Goal: Task Accomplishment & Management: Manage account settings

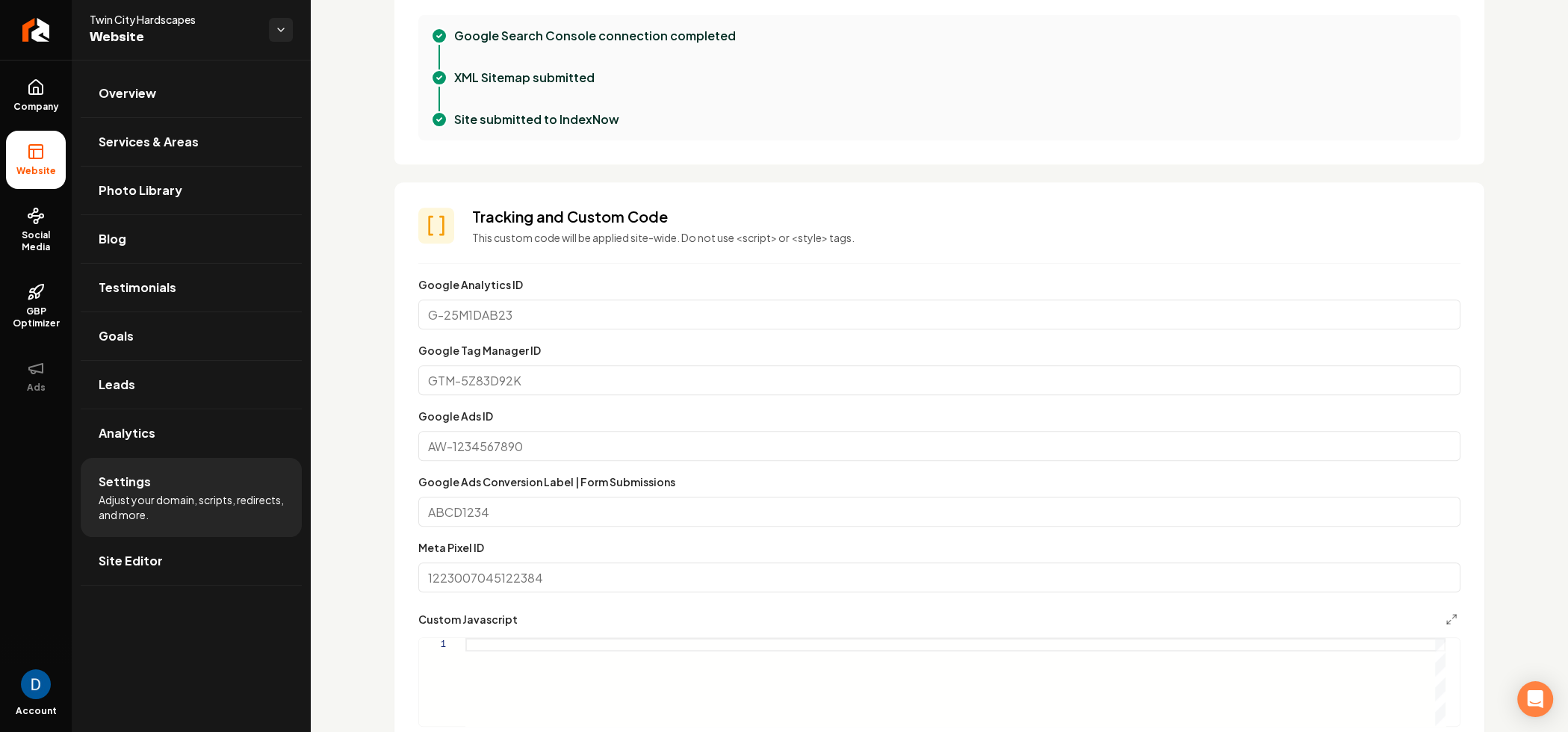
scroll to position [802, 0]
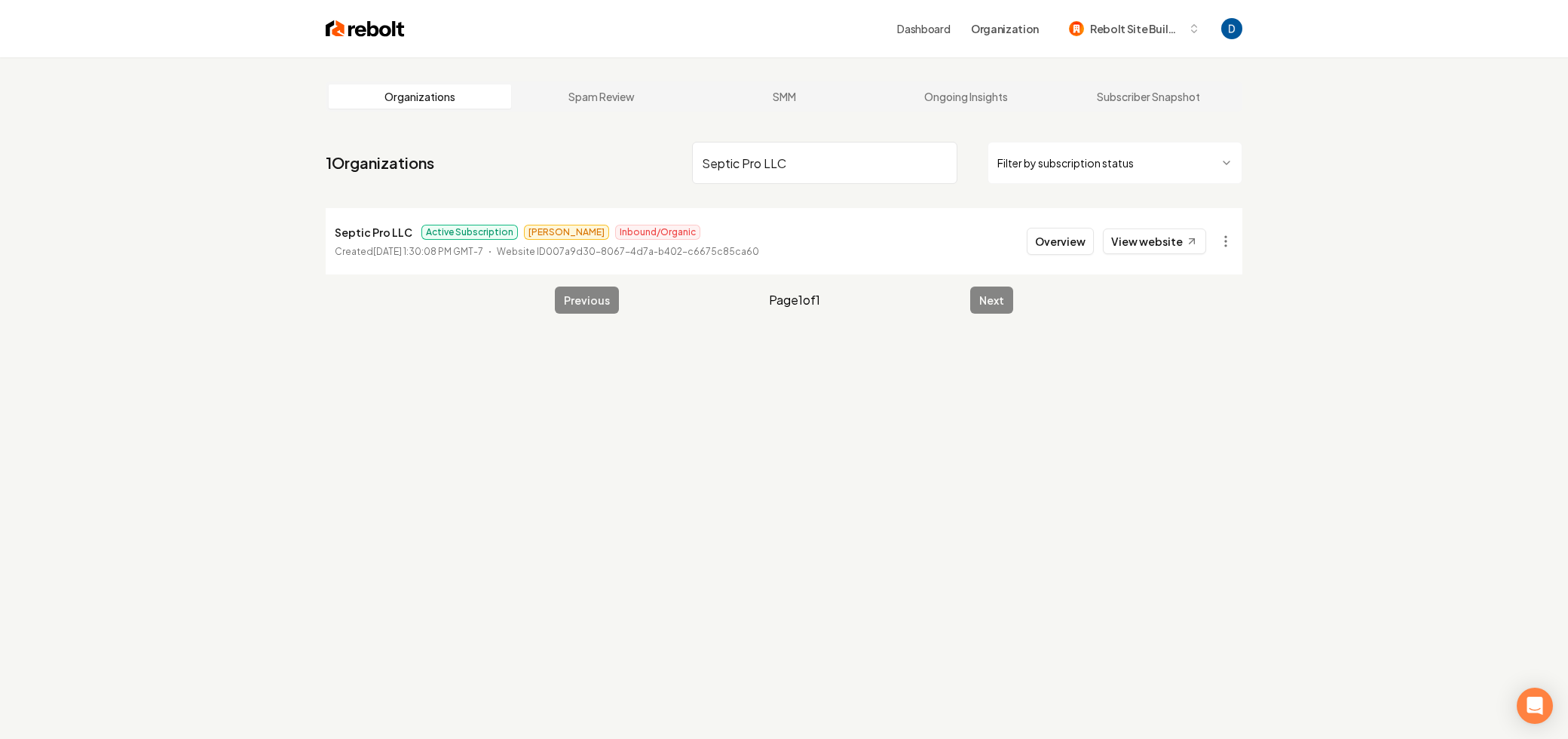
type input "Septic Pro LLC"
click at [1199, 246] on link "View website" at bounding box center [1154, 242] width 103 height 25
click at [1083, 199] on nav "1 Organizations Septic Pro LLC Filter by subscription status" at bounding box center [784, 169] width 917 height 67
click at [1077, 265] on li "Septic Pro LLC Active Subscription James Inbound/Organic Created September 10, …" at bounding box center [784, 242] width 917 height 67
click at [1074, 252] on button "Overview" at bounding box center [1060, 242] width 67 height 27
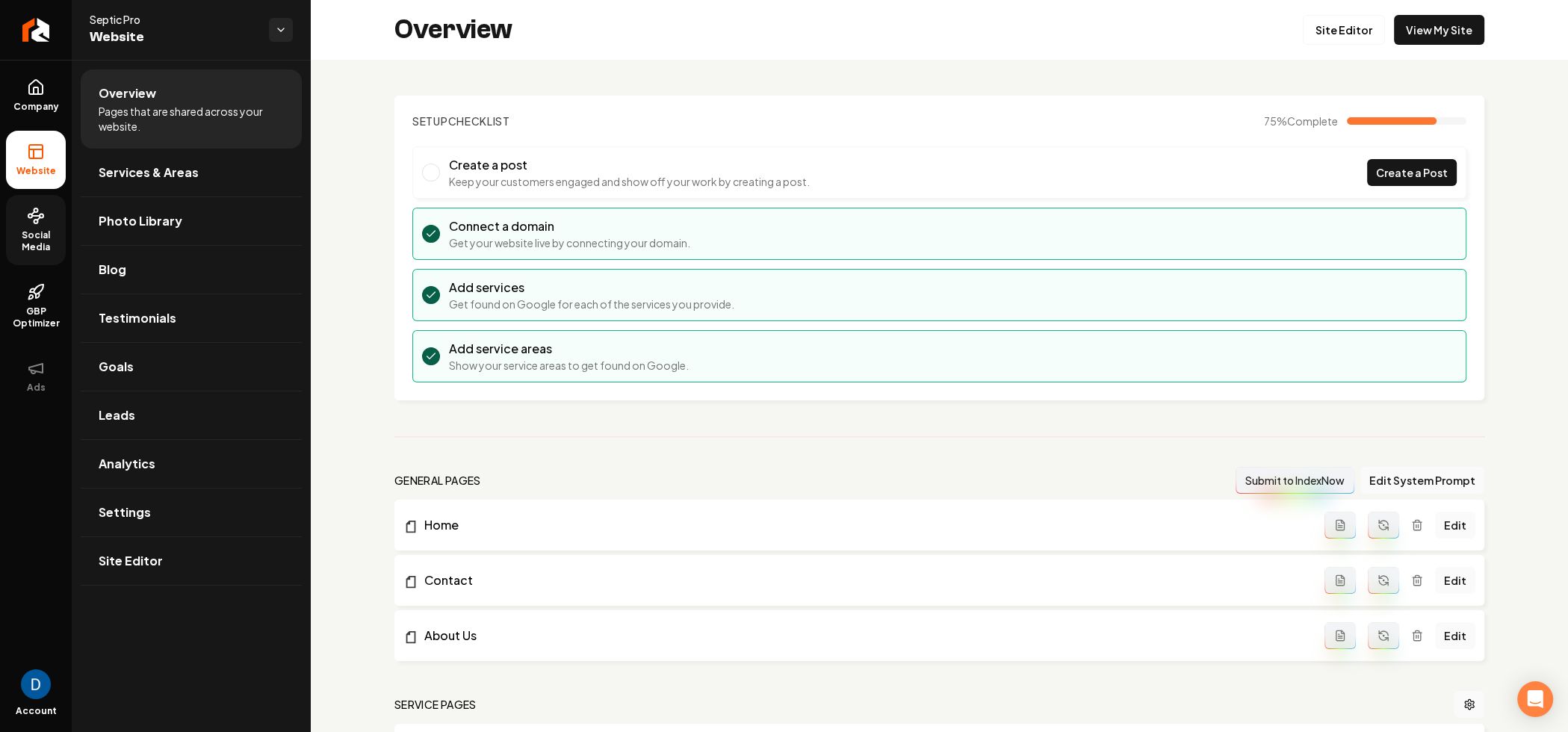
click at [28, 245] on span "Social Media" at bounding box center [36, 241] width 60 height 24
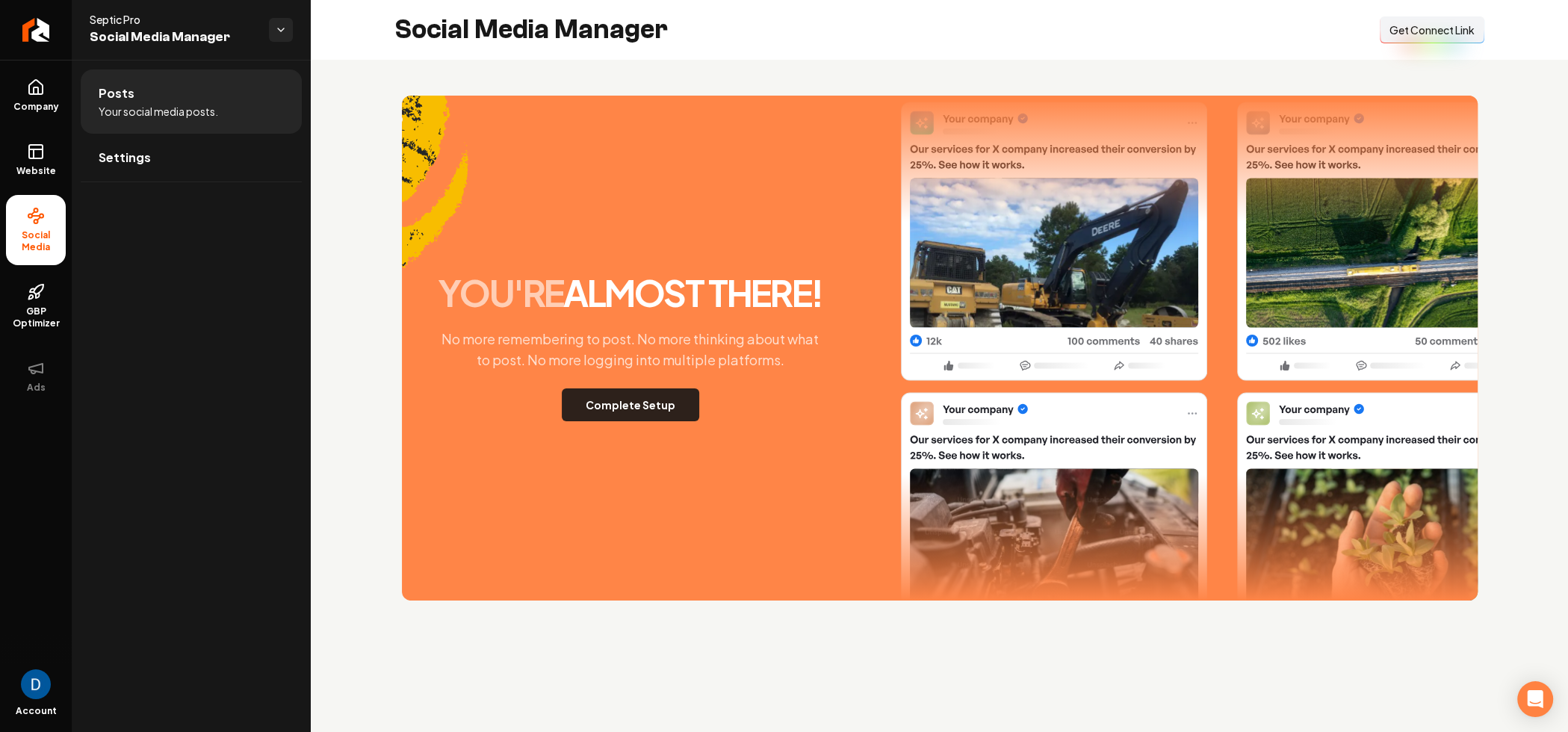
click at [689, 399] on button "Complete Setup" at bounding box center [631, 405] width 138 height 33
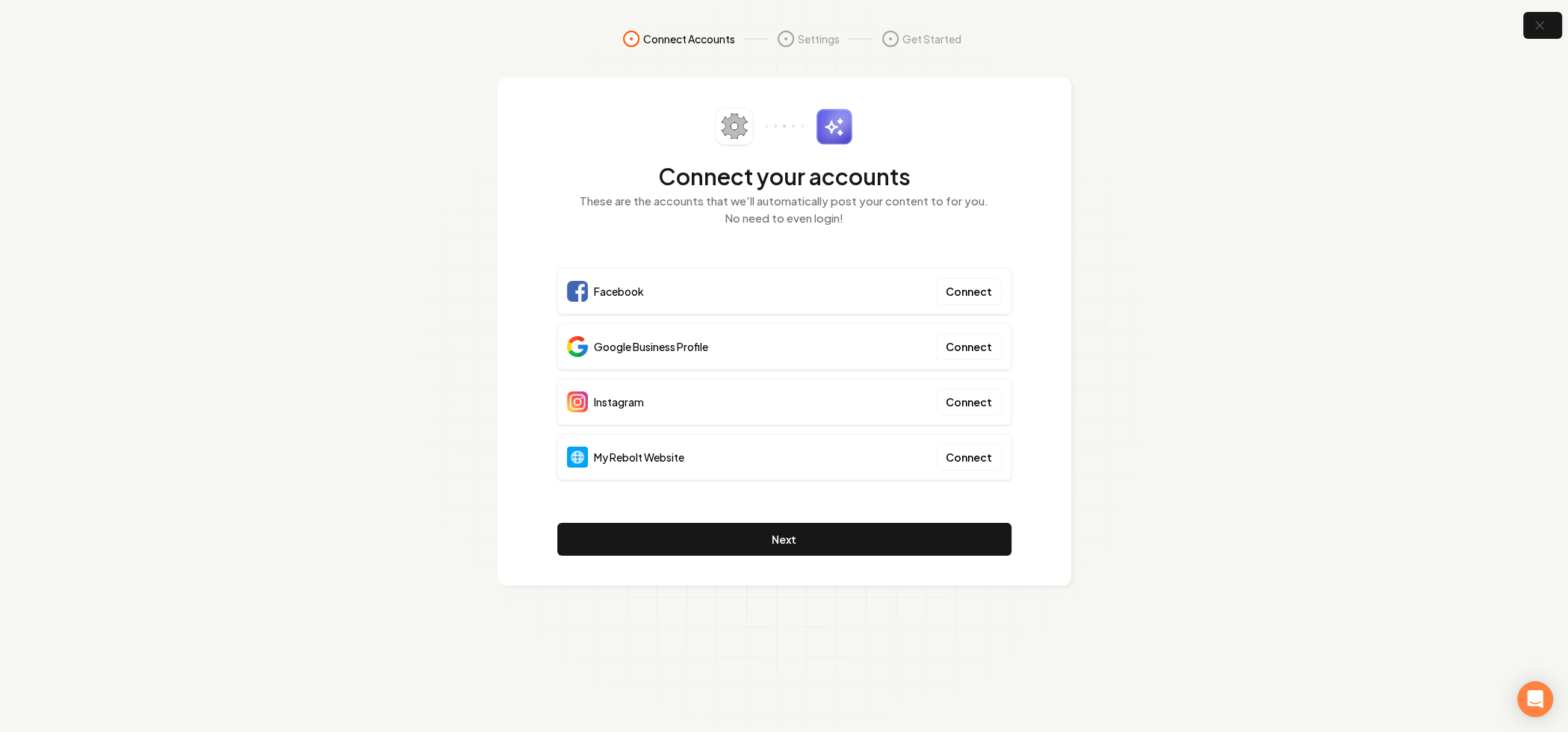
click at [1541, 42] on section "Connect Accounts Settings Get Started Connect your accounts These are the accou…" at bounding box center [784, 366] width 1568 height 732
click at [1541, 37] on button "button" at bounding box center [1543, 25] width 49 height 34
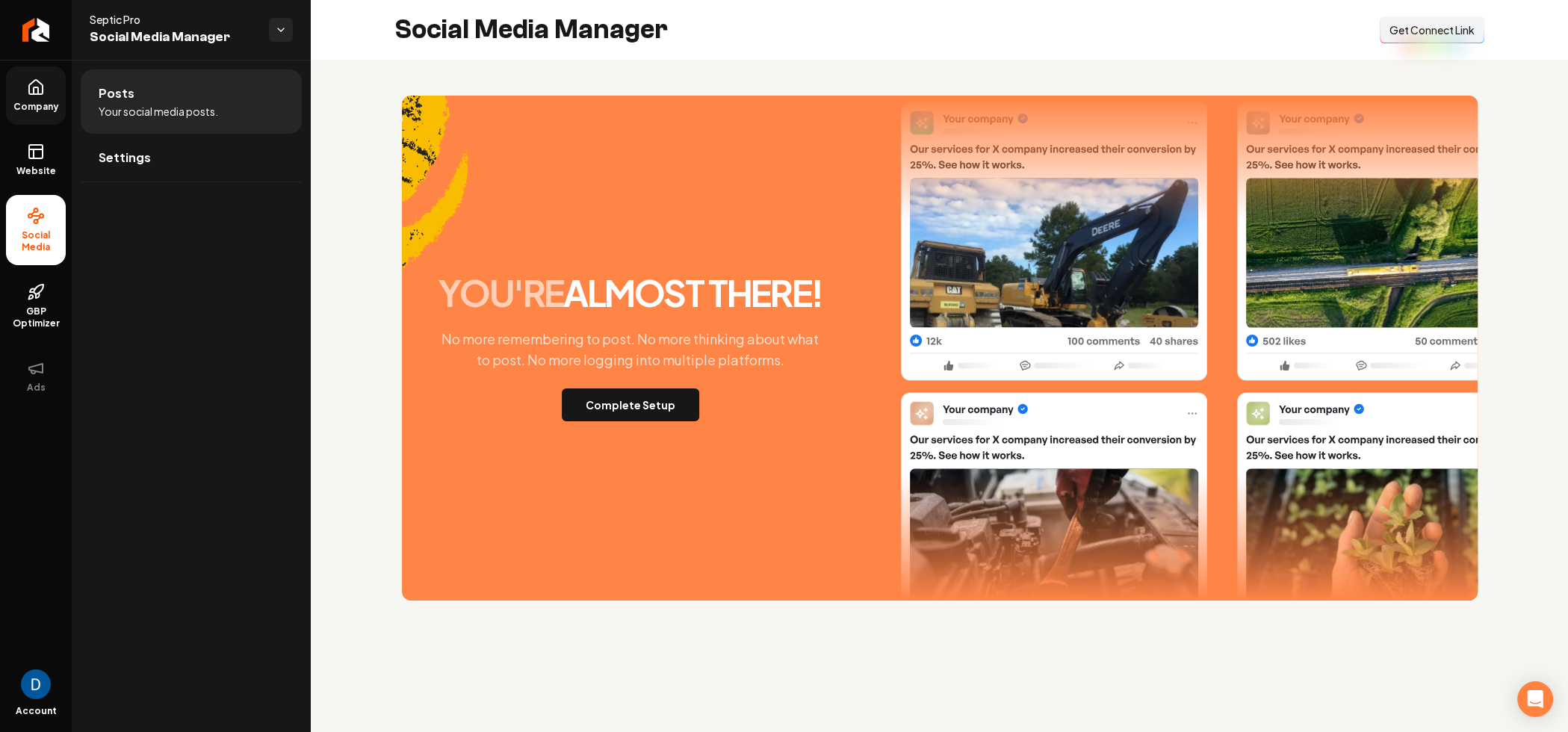
click at [57, 101] on span "Company" at bounding box center [35, 106] width 57 height 12
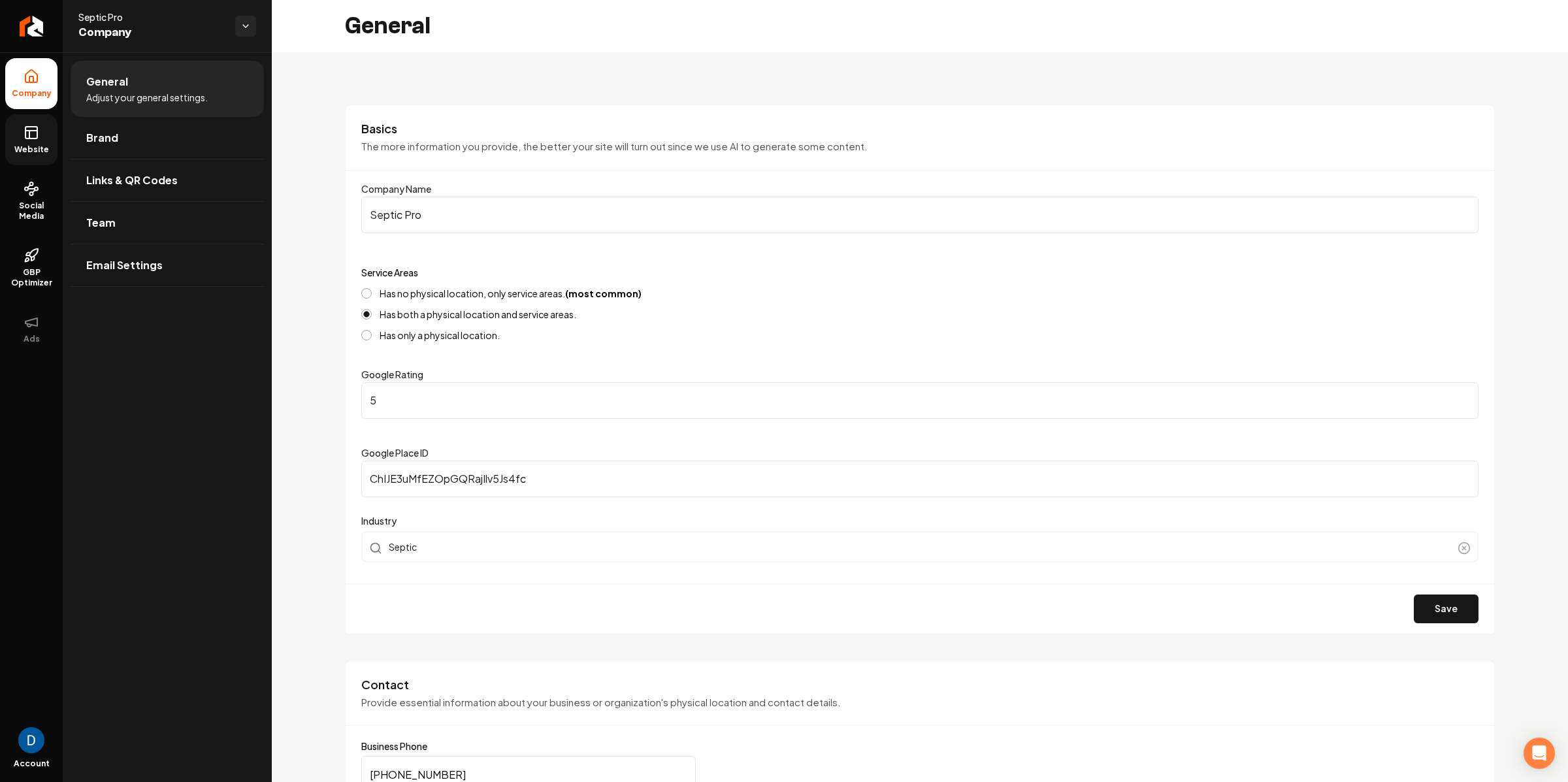
click at [37, 142] on link "Website" at bounding box center [32, 140] width 52 height 51
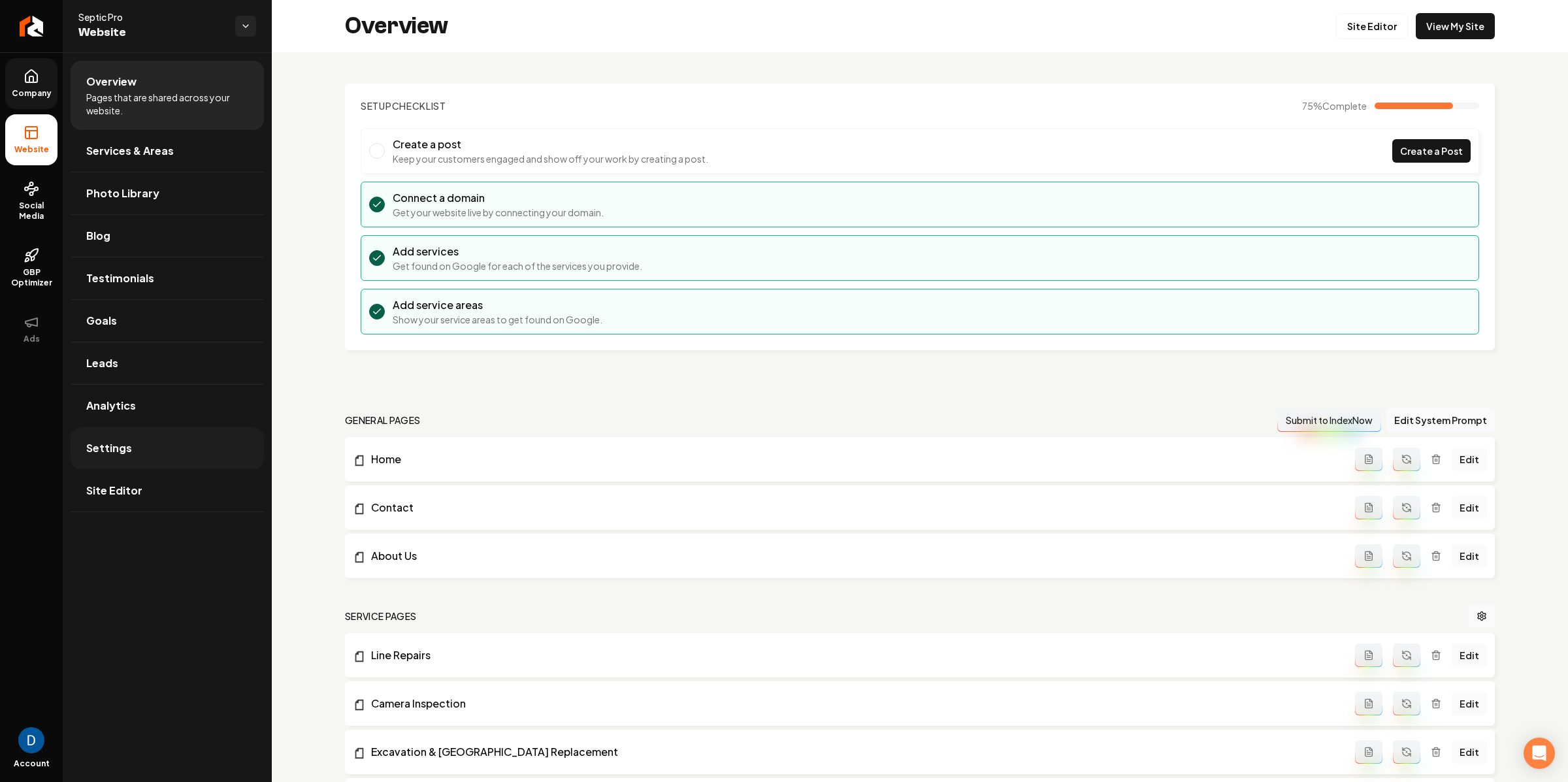
click at [160, 454] on link "Settings" at bounding box center [167, 448] width 194 height 42
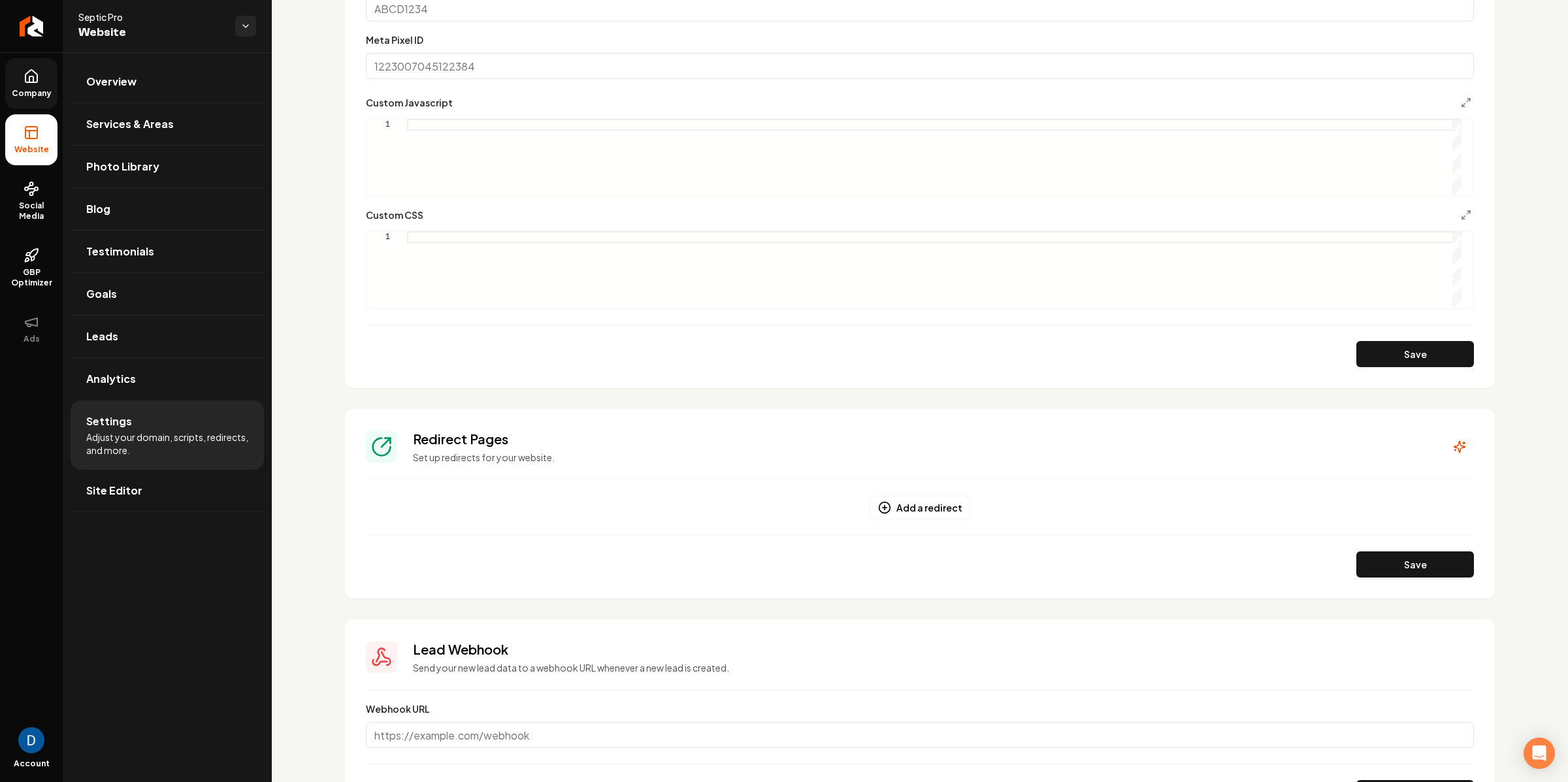
scroll to position [934, 0]
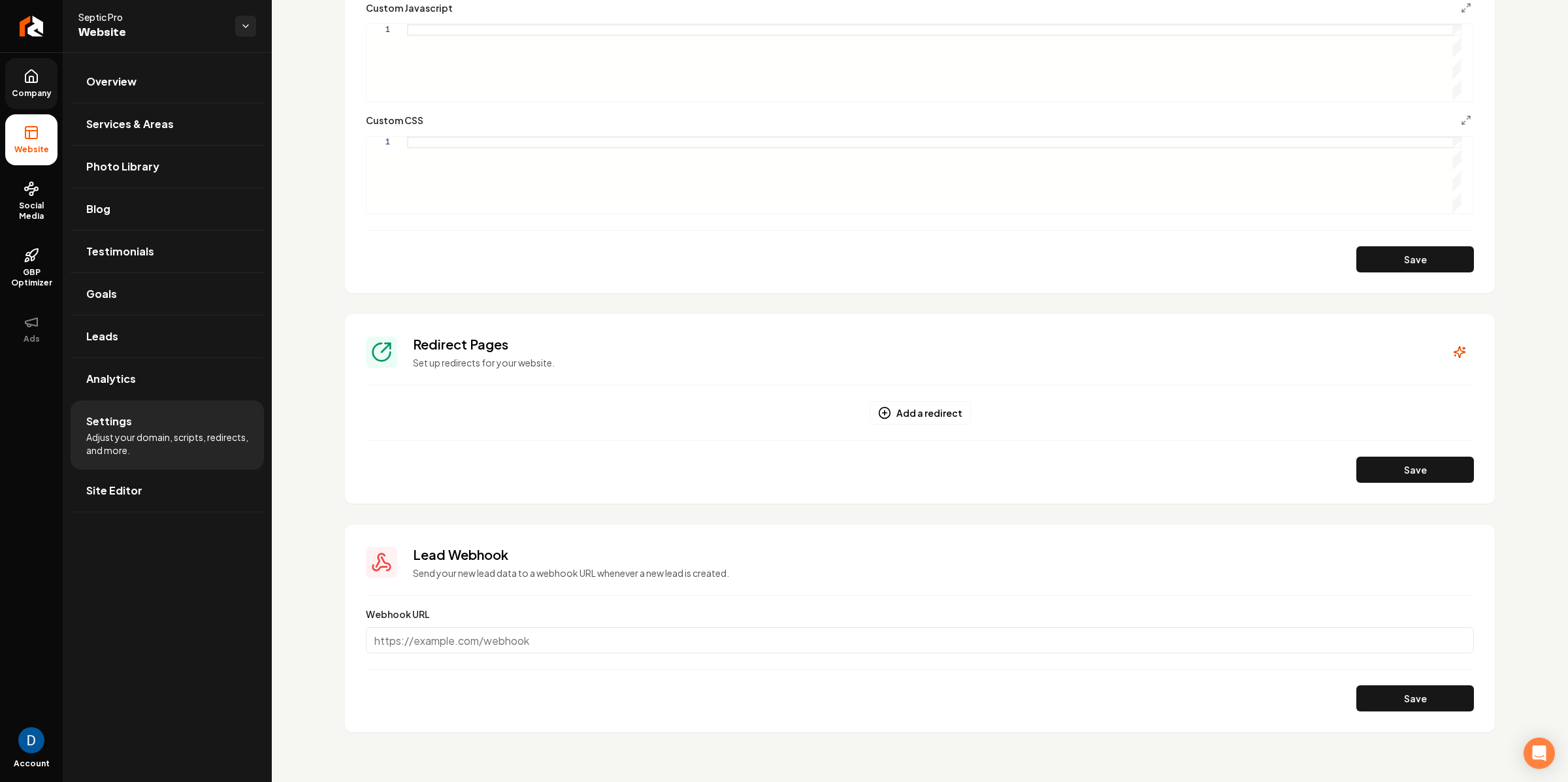
click at [8, 85] on link "Company" at bounding box center [32, 83] width 52 height 51
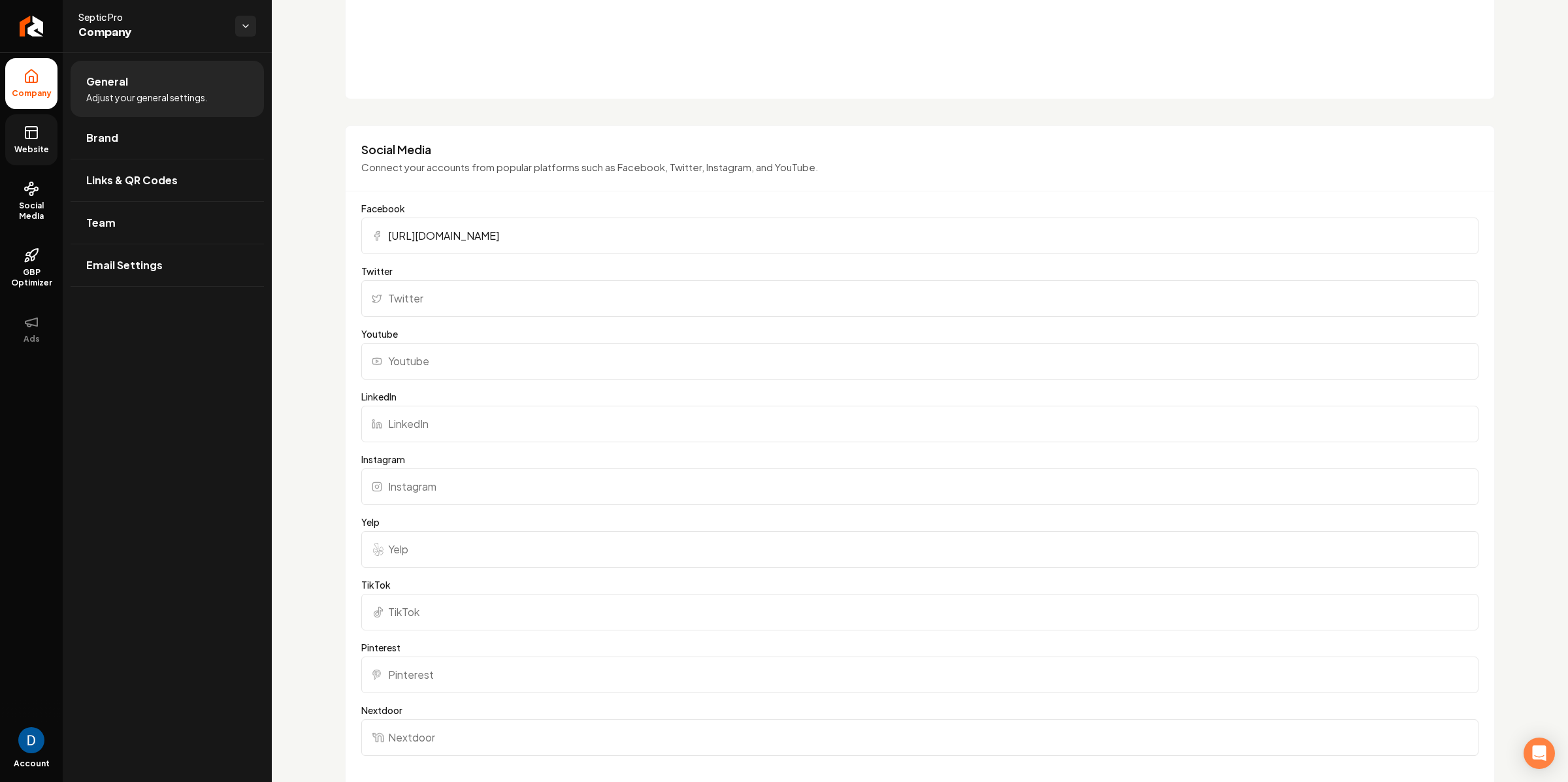
scroll to position [934, 0]
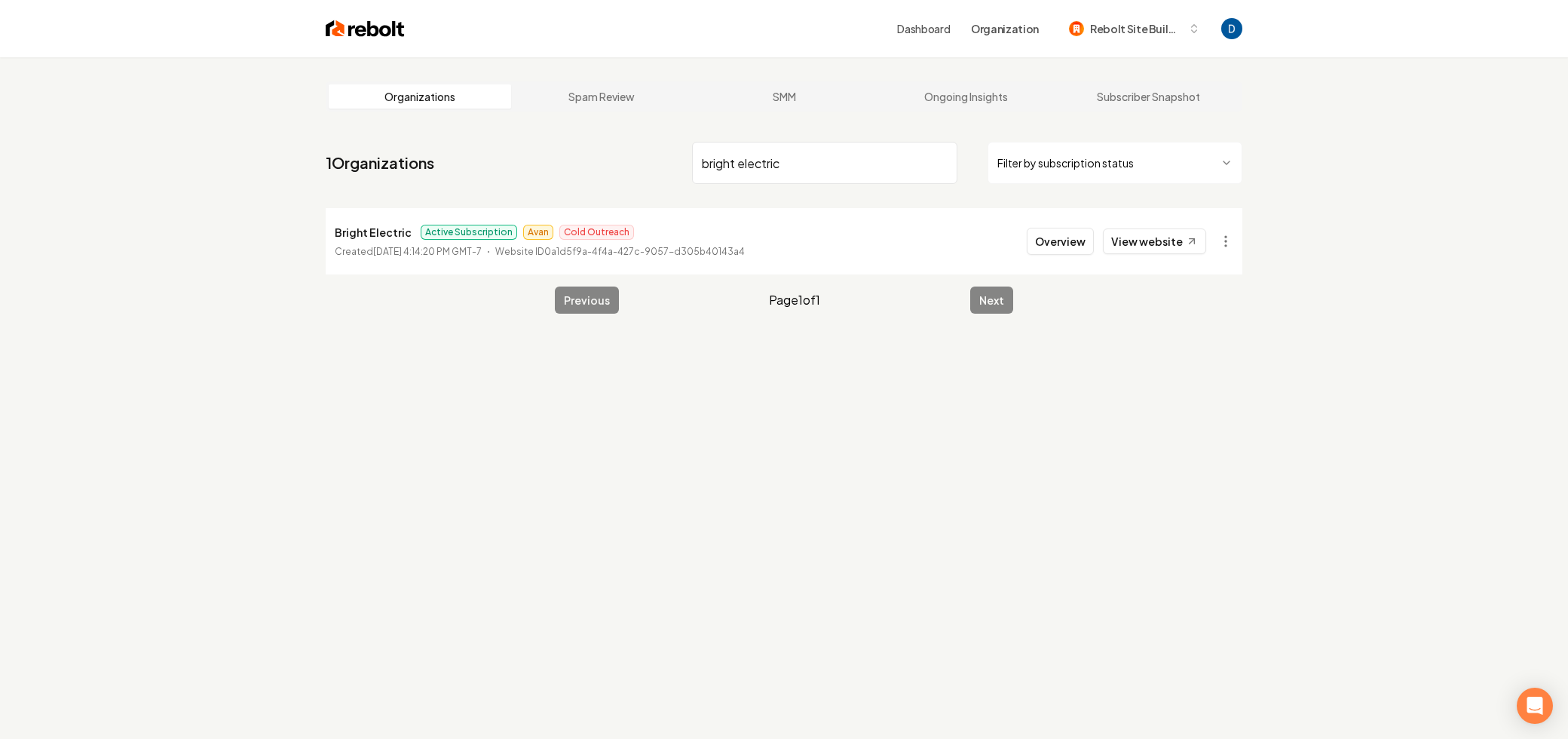
click at [1242, 243] on main "Organizations Spam Review SMM Ongoing Insights Subscriber Snapshot 1 Organizati…" at bounding box center [784, 197] width 965 height 281
click at [1236, 243] on html "Dashboard Organization Rebolt Site Builder Organizations Spam Review SMM Ongoin…" at bounding box center [784, 370] width 1568 height 739
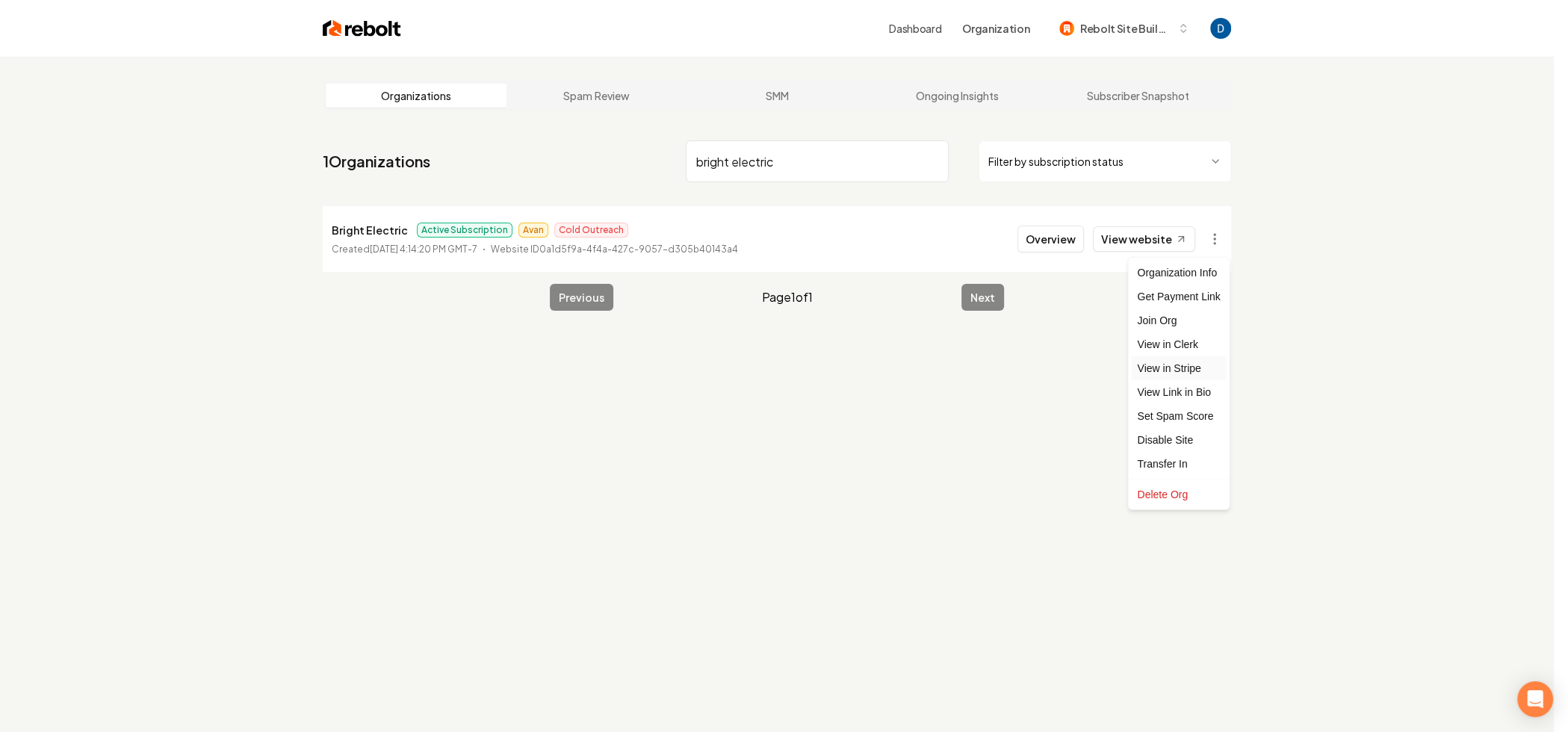
click at [1167, 364] on link "View in Stripe" at bounding box center [1178, 368] width 95 height 24
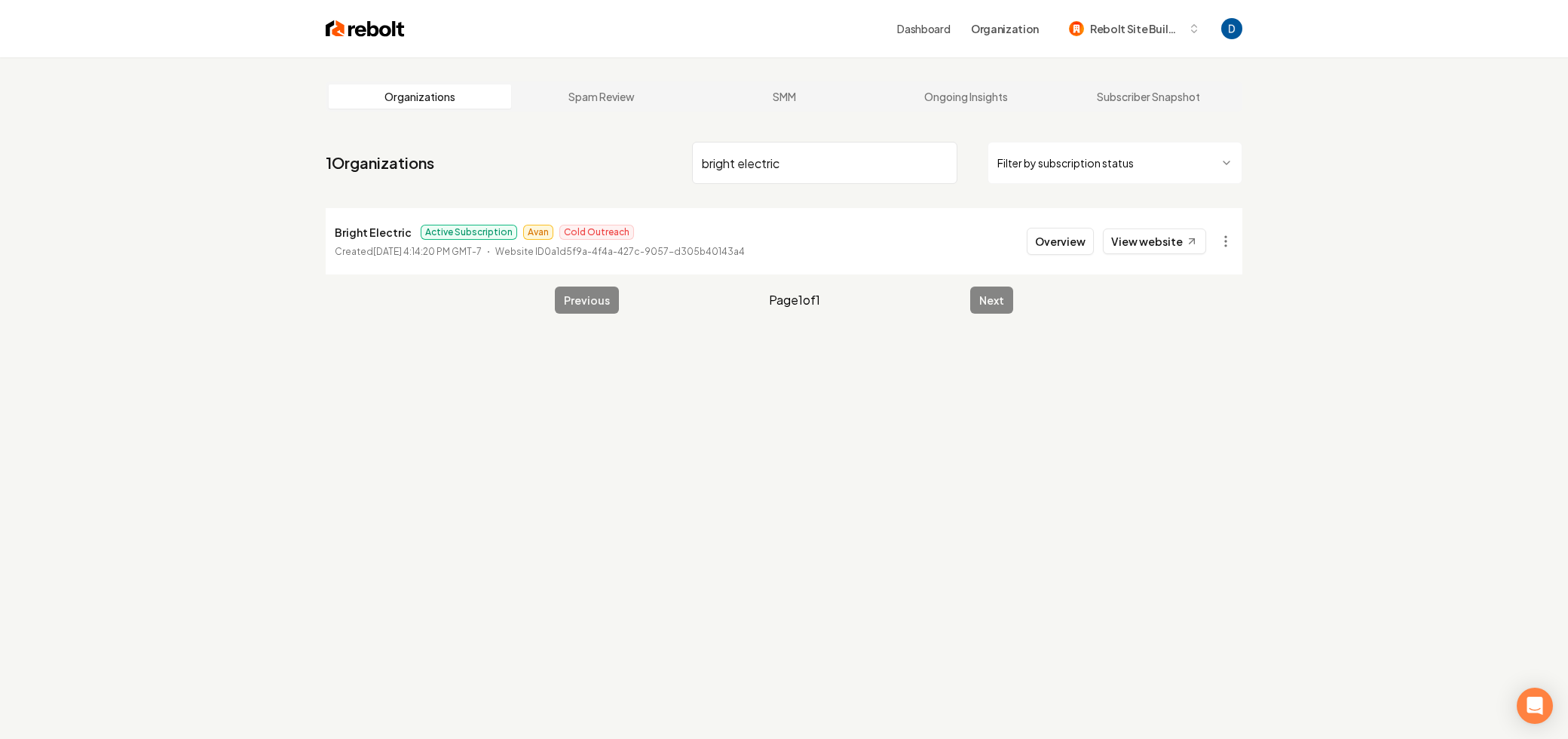
click at [404, 380] on div "Organizations Spam Review SMM Ongoing Insights Subscriber Snapshot 1 Organizati…" at bounding box center [784, 427] width 1568 height 739
click at [804, 151] on input "bright electric" at bounding box center [825, 162] width 265 height 42
paste input "RGL"
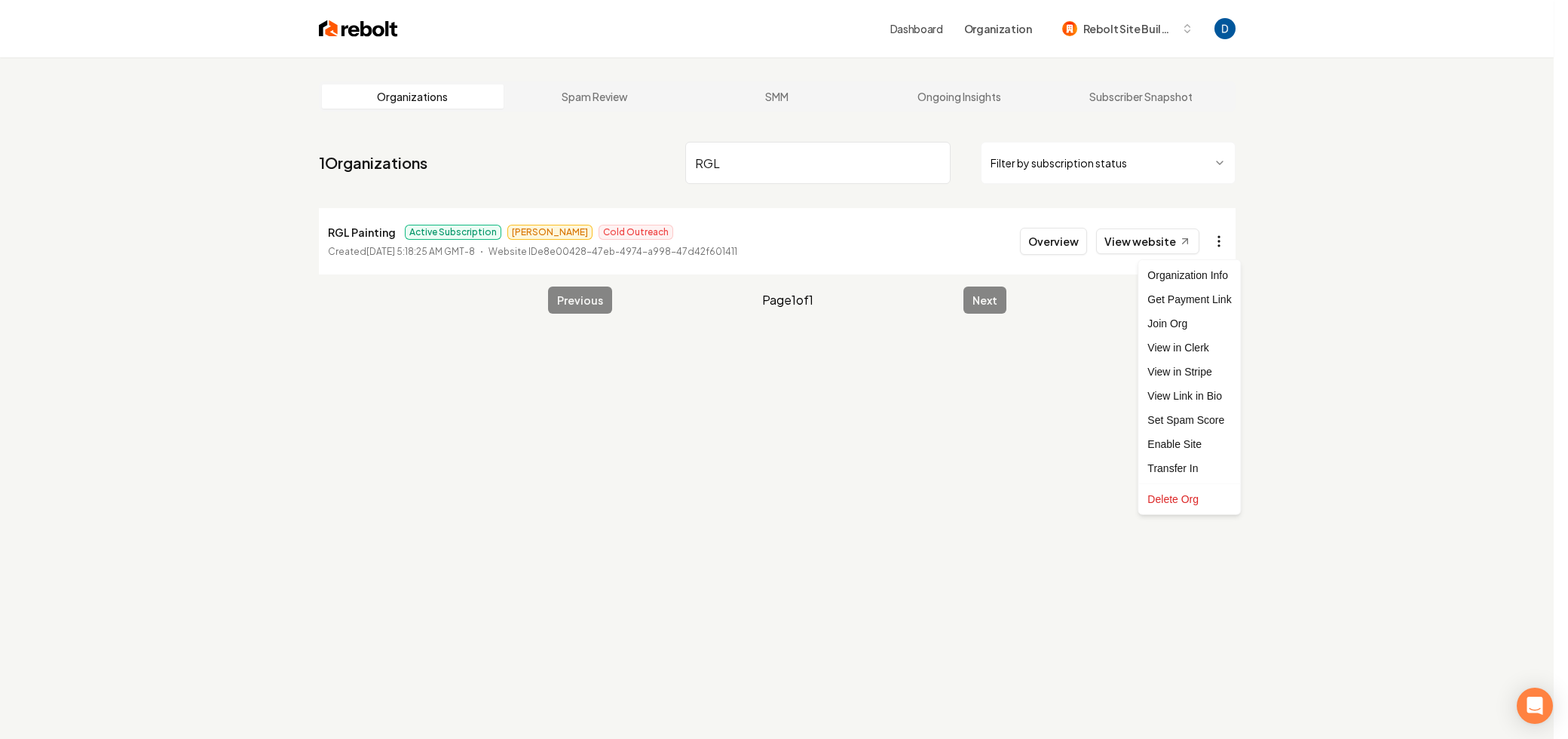
click at [1230, 243] on html "Dashboard Organization Rebolt Site Builder Organizations Spam Review SMM Ongoin…" at bounding box center [784, 370] width 1568 height 739
click at [1180, 375] on link "View in Stripe" at bounding box center [1189, 372] width 96 height 24
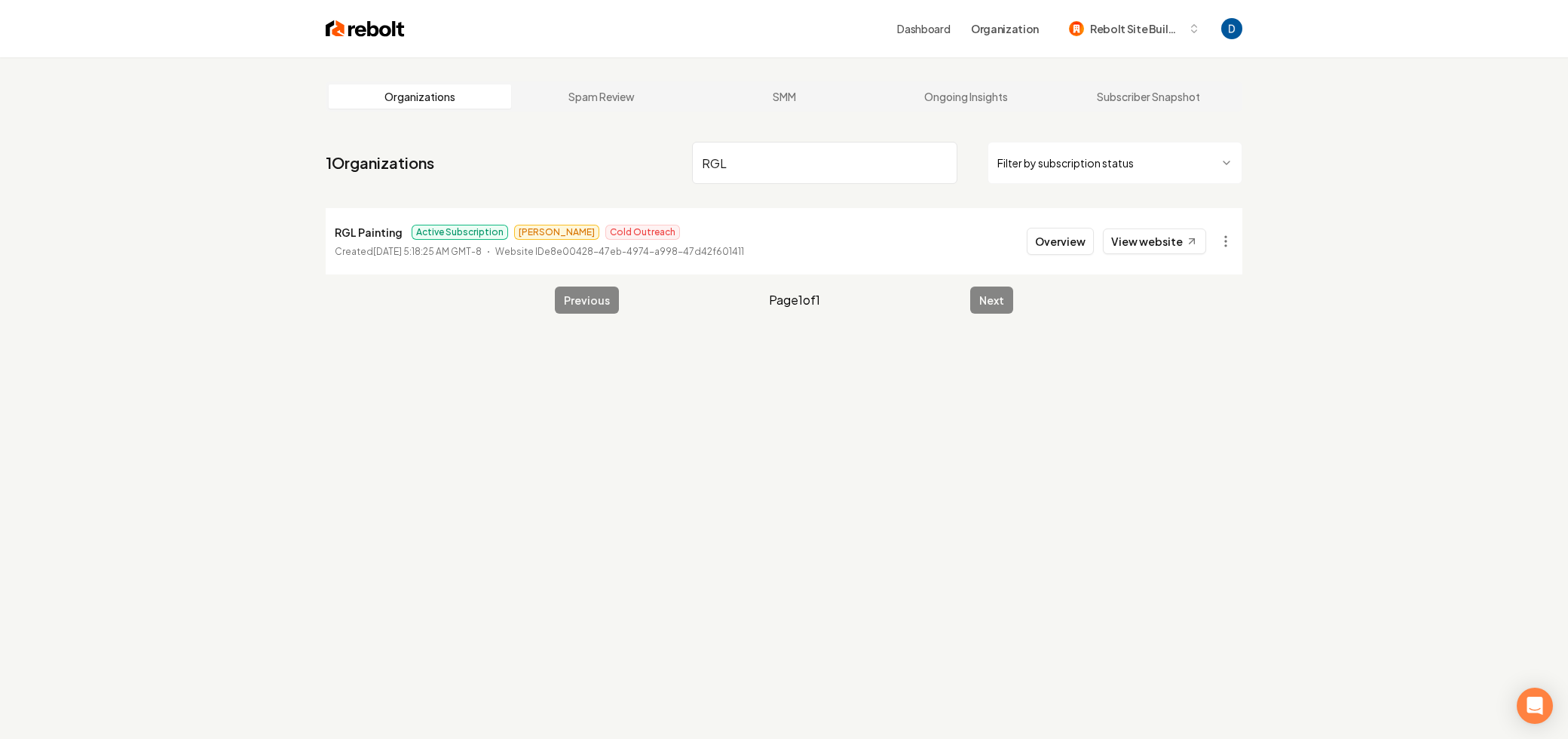
click at [377, 228] on p "RGL Painting" at bounding box center [368, 232] width 68 height 18
click at [377, 227] on p "RGL Painting" at bounding box center [368, 232] width 68 height 18
click at [377, 228] on p "RGL Painting" at bounding box center [368, 232] width 68 height 18
copy p "RGL Painting"
click at [1218, 251] on html "Dashboard Organization Rebolt Site Builder Organizations Spam Review SMM Ongoin…" at bounding box center [791, 370] width 1582 height 739
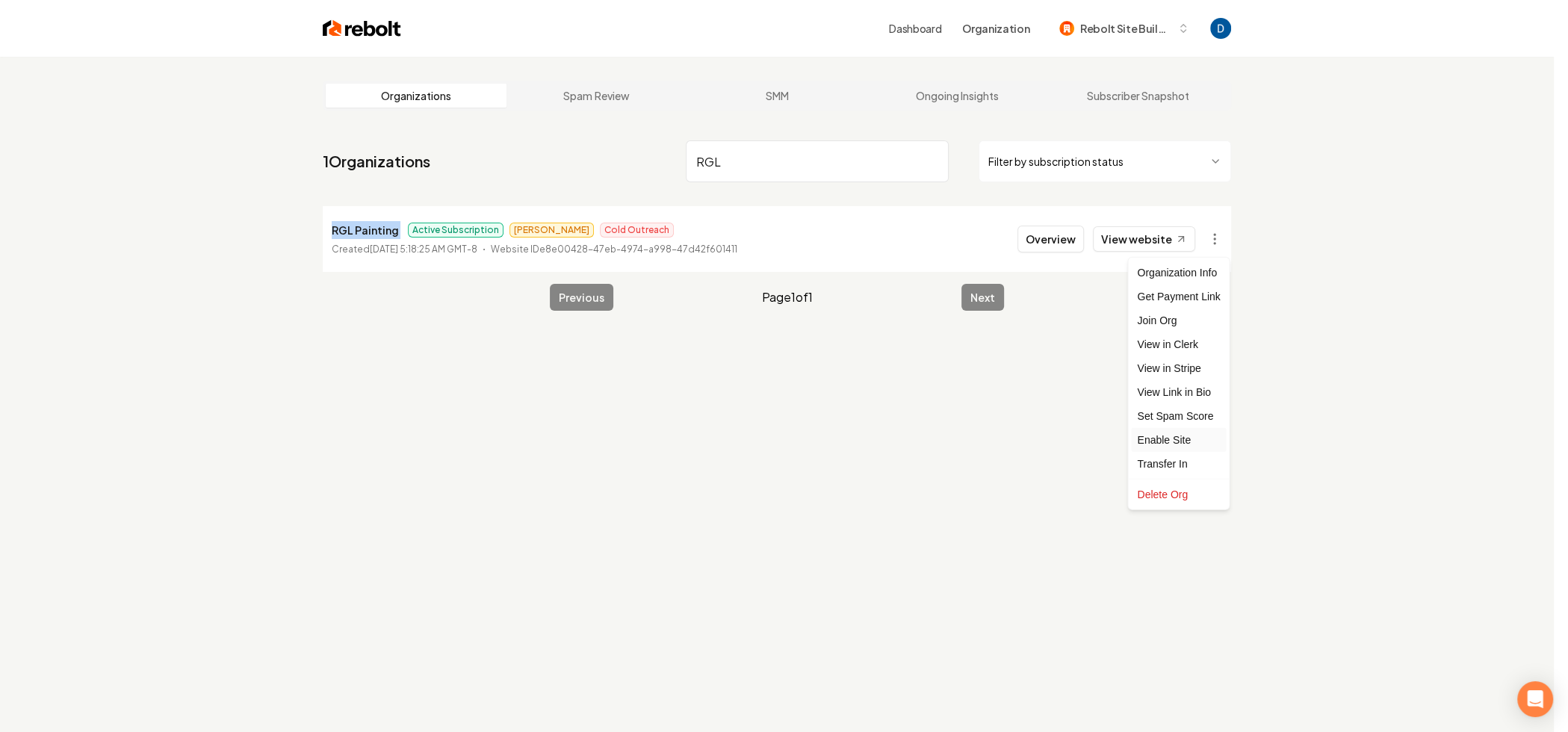
click at [1165, 438] on div "Enable Site" at bounding box center [1178, 440] width 95 height 24
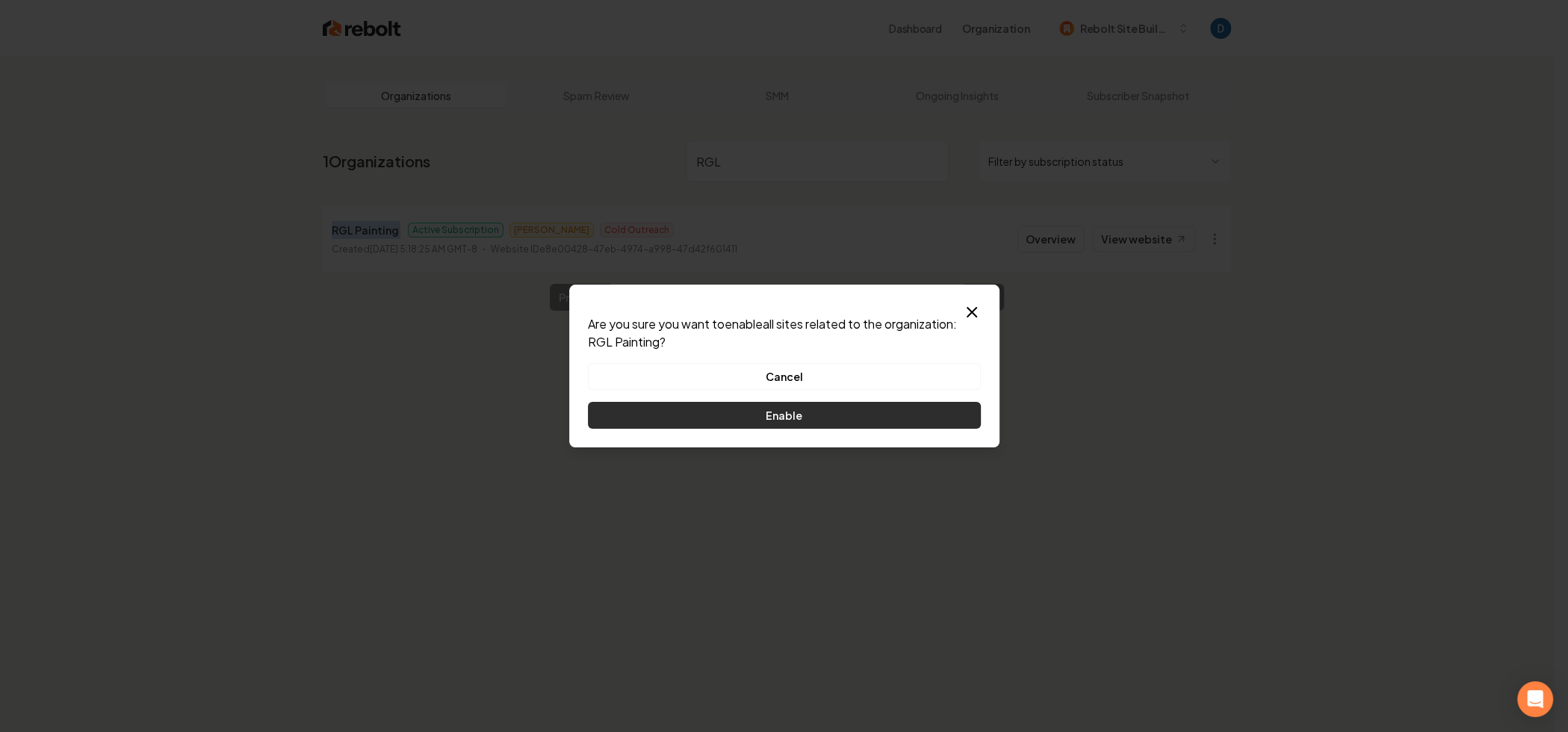
click at [822, 413] on button "Enable" at bounding box center [784, 415] width 393 height 27
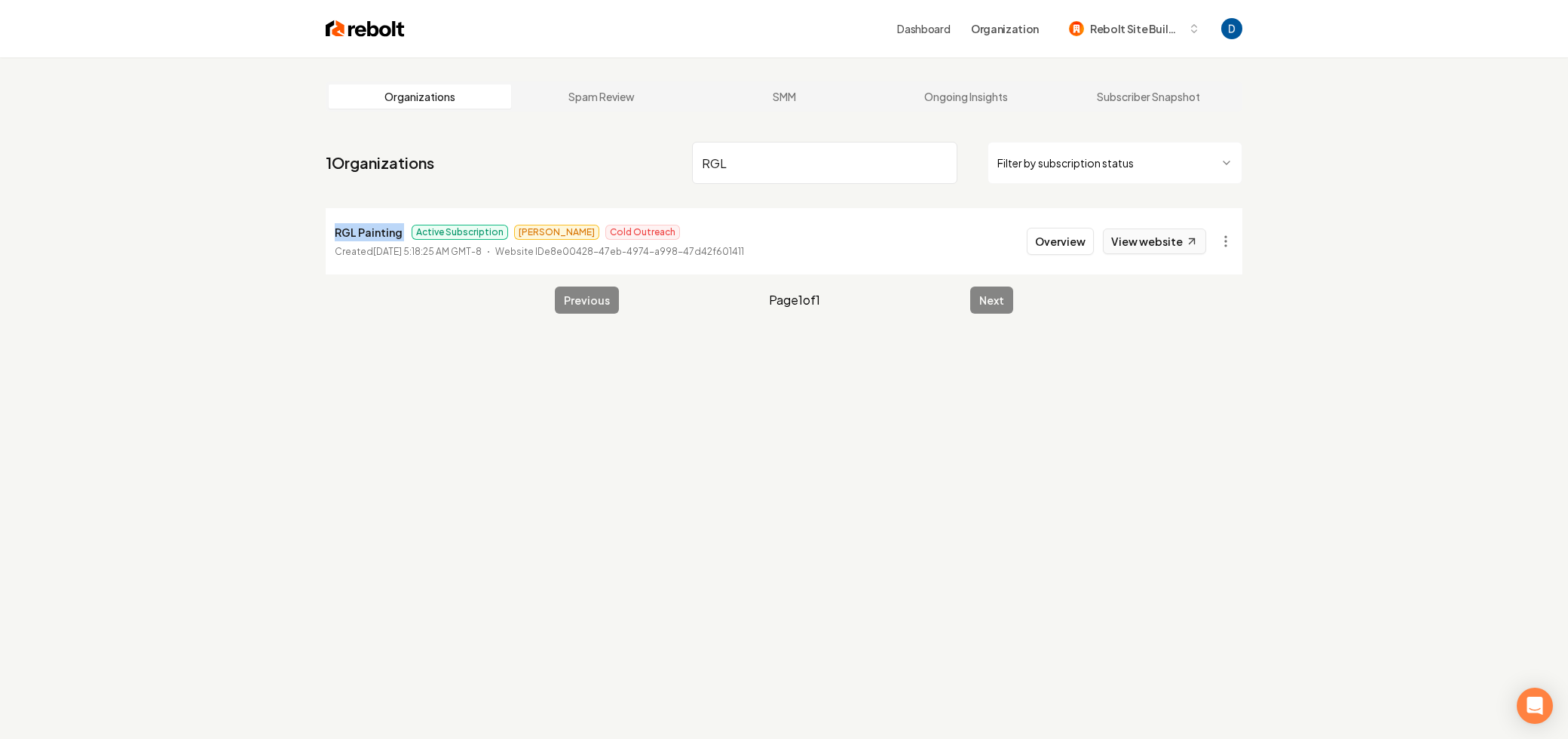
click at [1157, 248] on link "View website" at bounding box center [1154, 242] width 103 height 25
click at [796, 169] on input "RGL" at bounding box center [825, 162] width 265 height 42
click at [795, 169] on input "RGL" at bounding box center [825, 162] width 265 height 42
paste input "Divine"
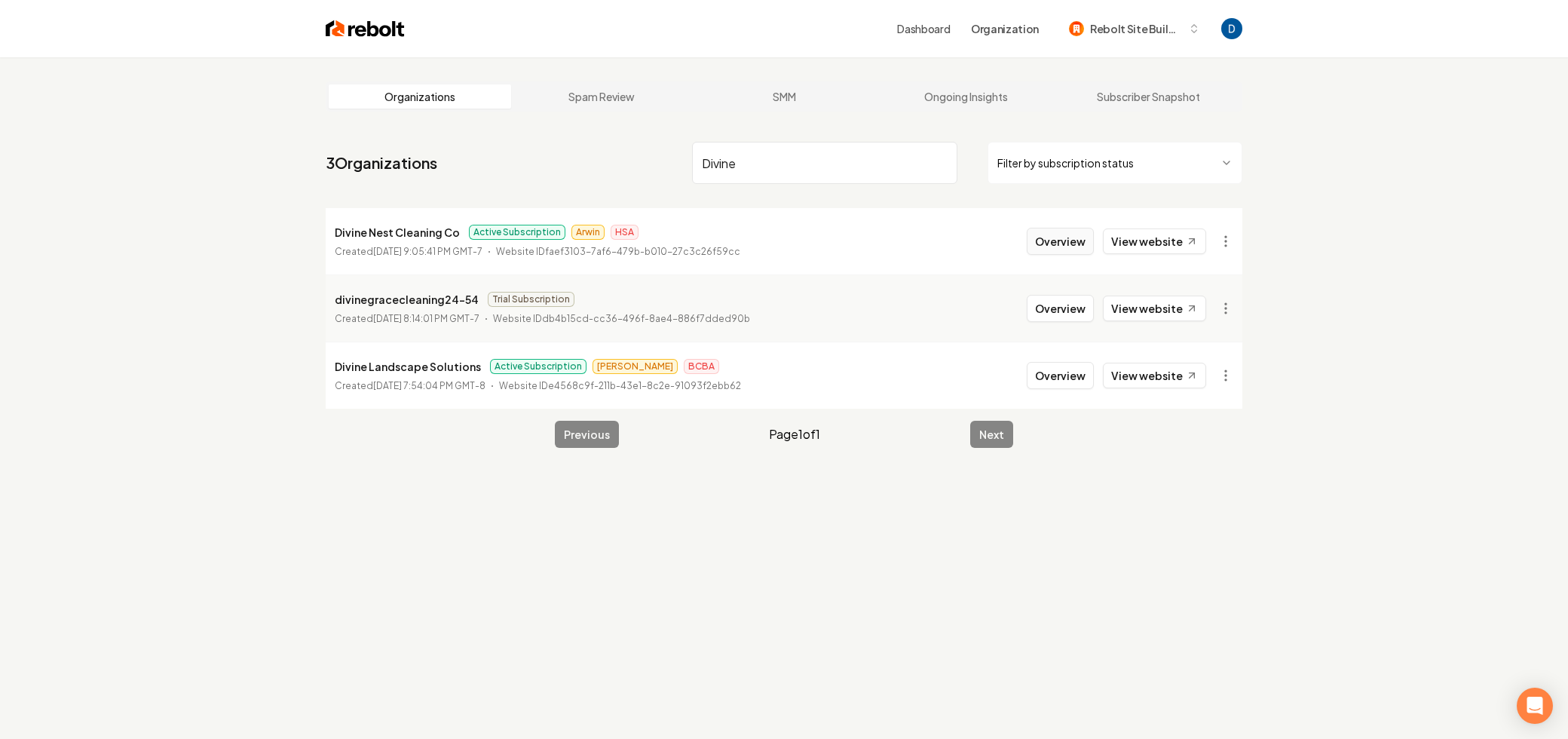
type input "Divine"
click at [1044, 241] on button "Overview" at bounding box center [1060, 242] width 67 height 27
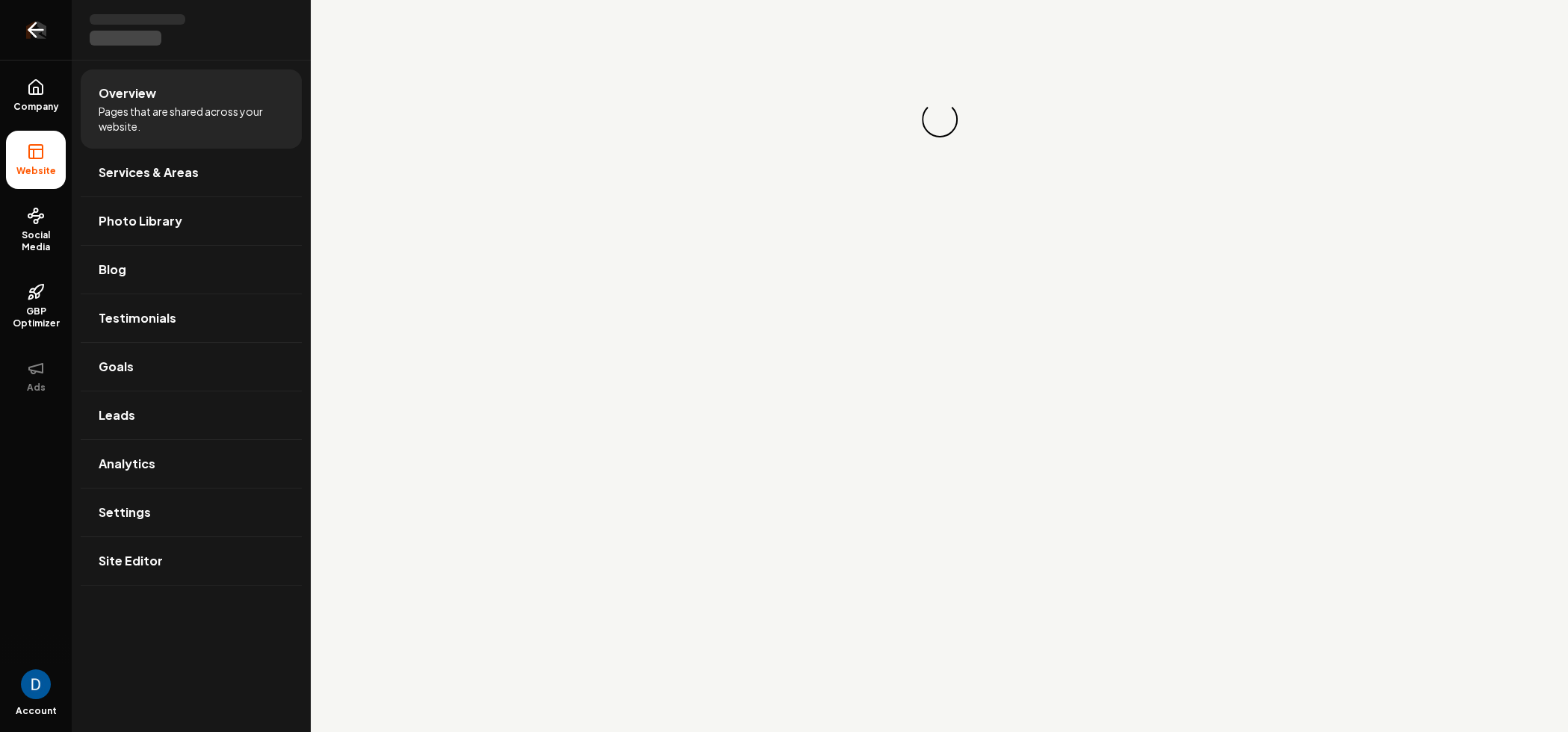
click at [39, 57] on link "Return to dashboard" at bounding box center [35, 30] width 72 height 60
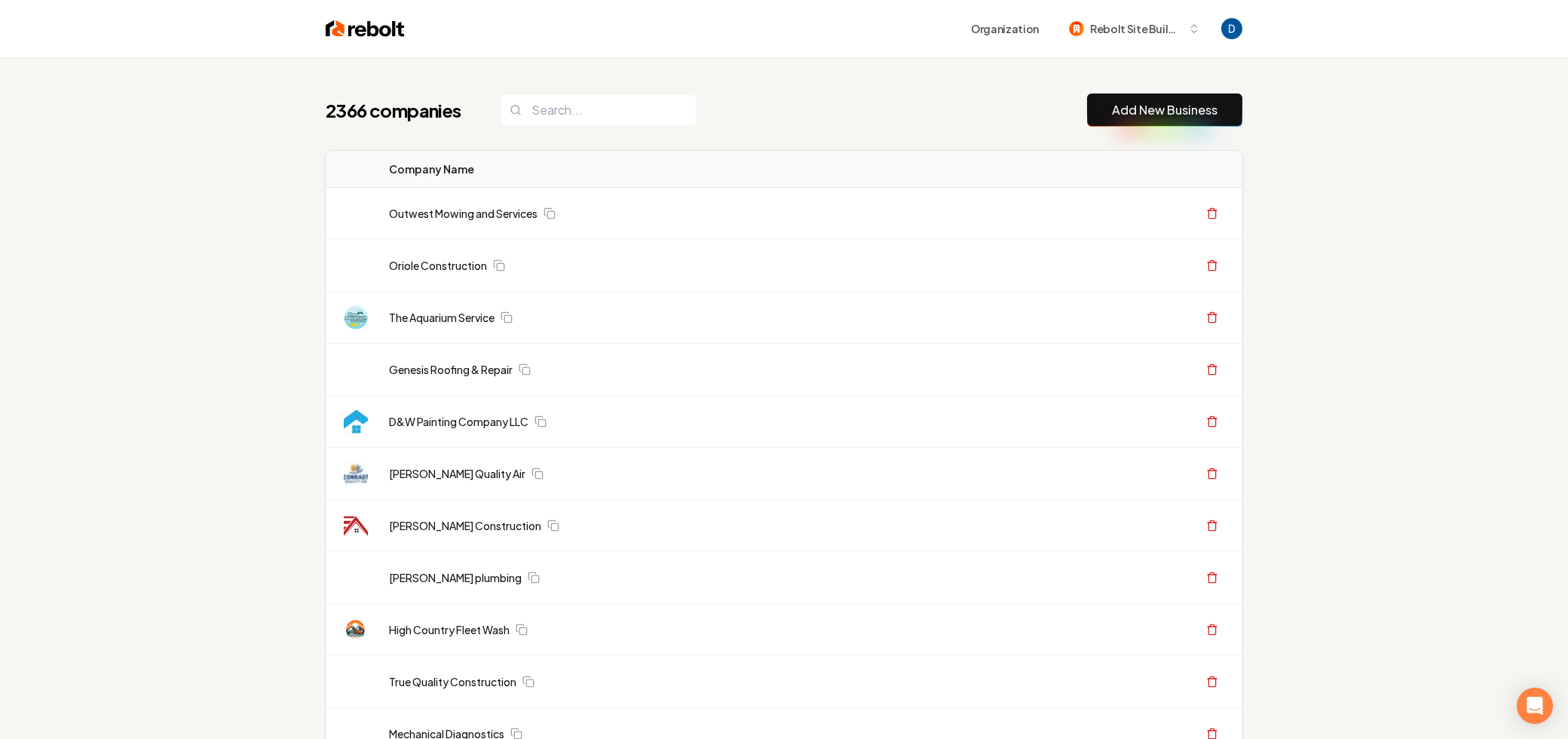
click at [683, 94] on div "2366 companies Add New Business" at bounding box center [784, 110] width 917 height 33
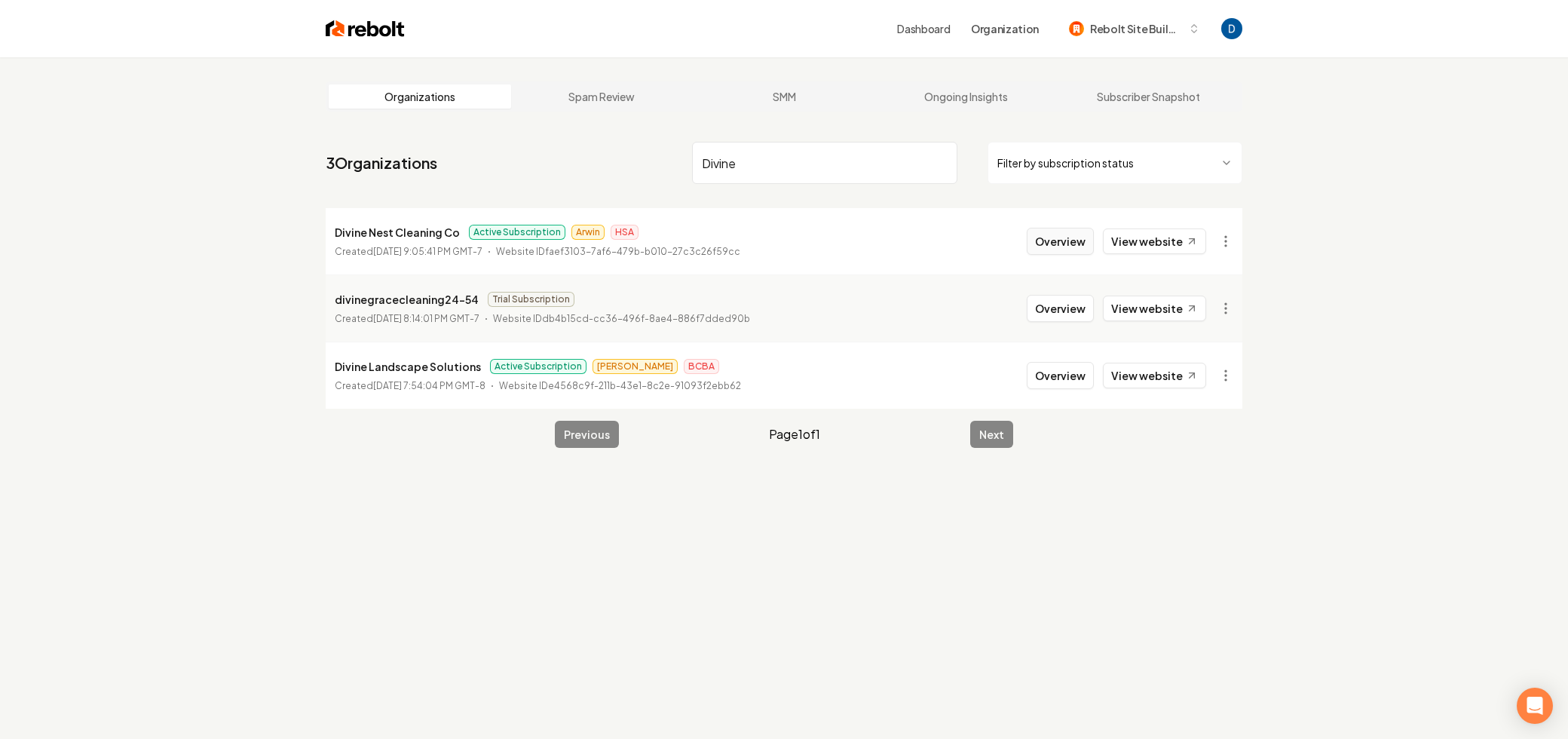
type input "Divine"
click at [1046, 237] on button "Overview" at bounding box center [1060, 242] width 67 height 27
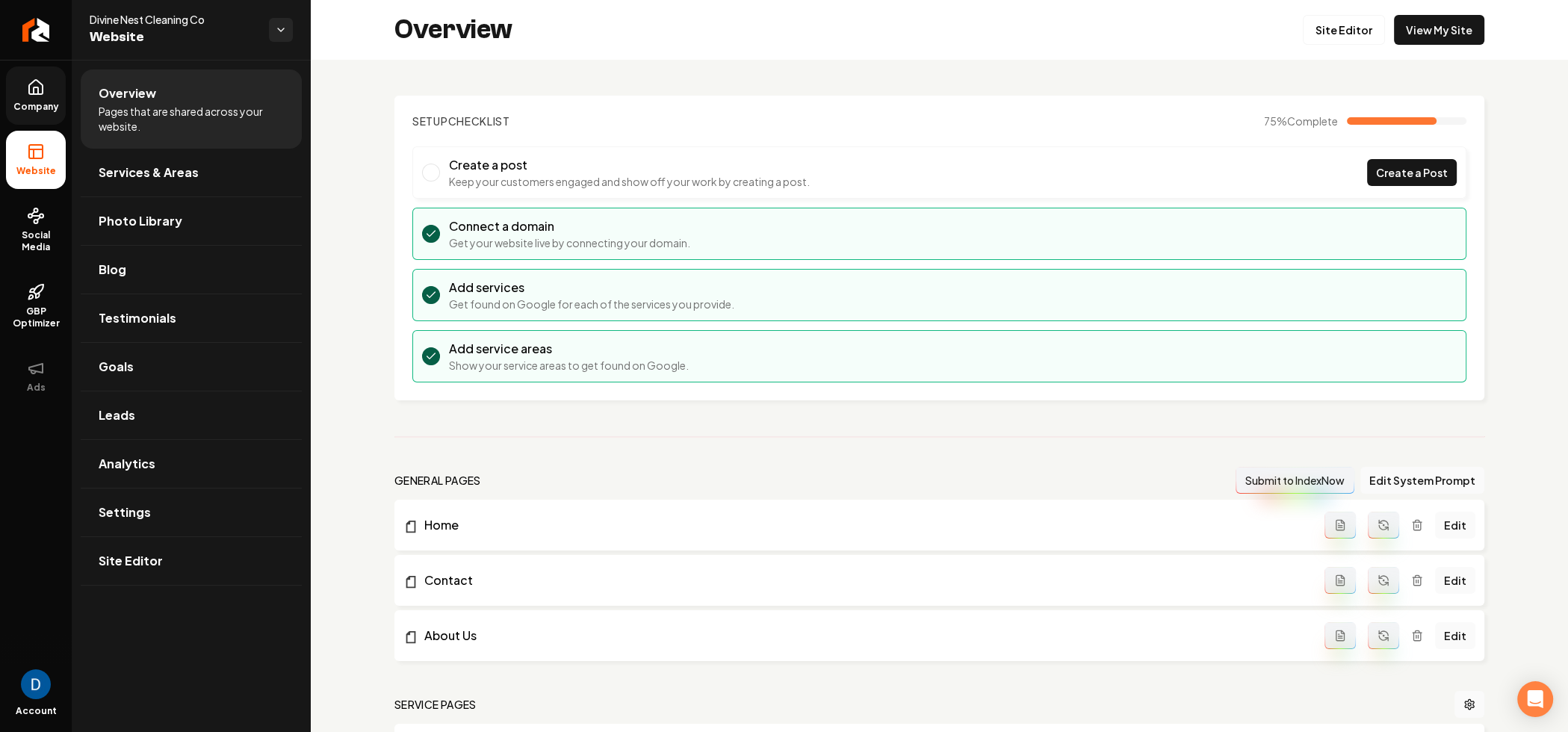
click at [24, 86] on link "Company" at bounding box center [36, 95] width 60 height 58
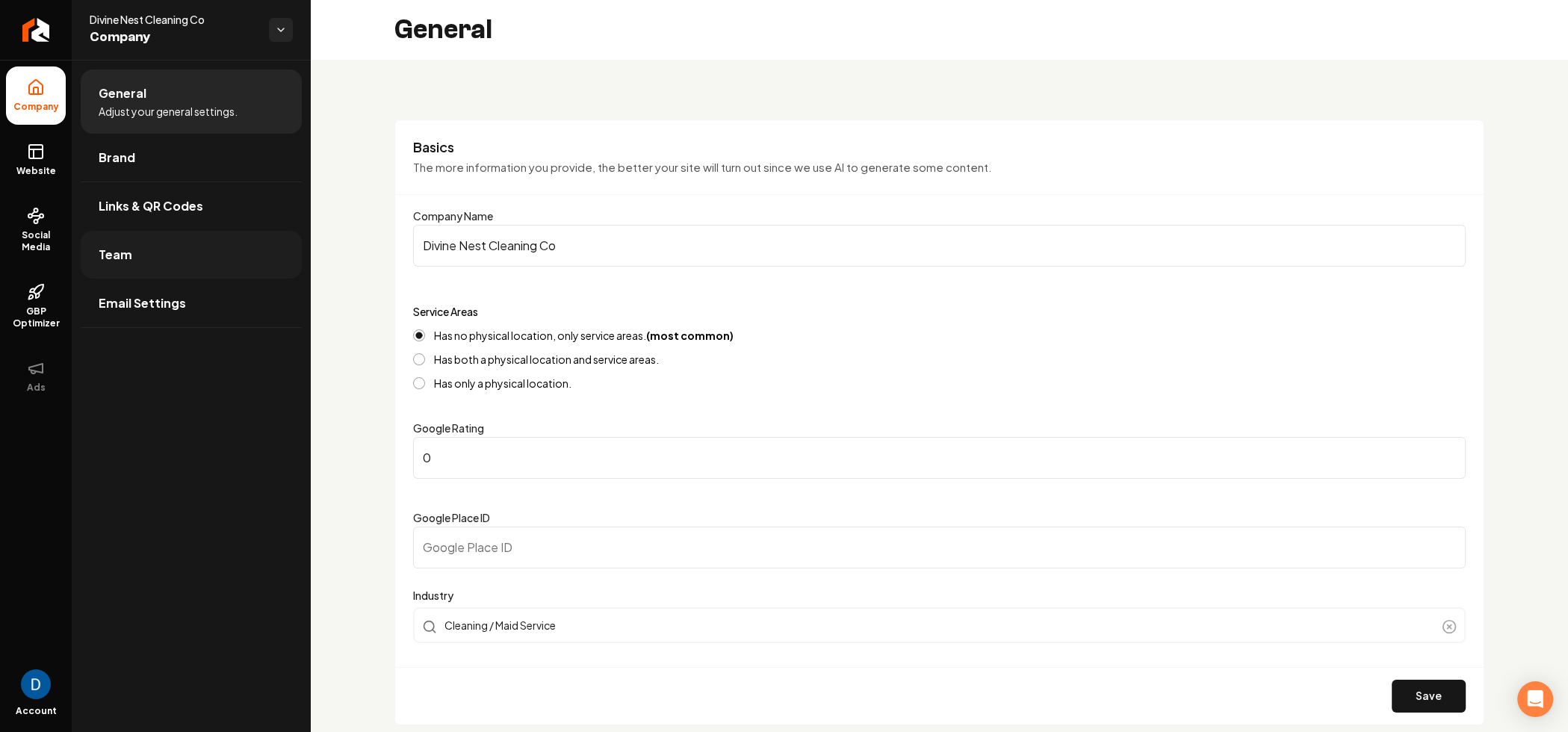
click at [161, 259] on link "Team" at bounding box center [190, 254] width 221 height 48
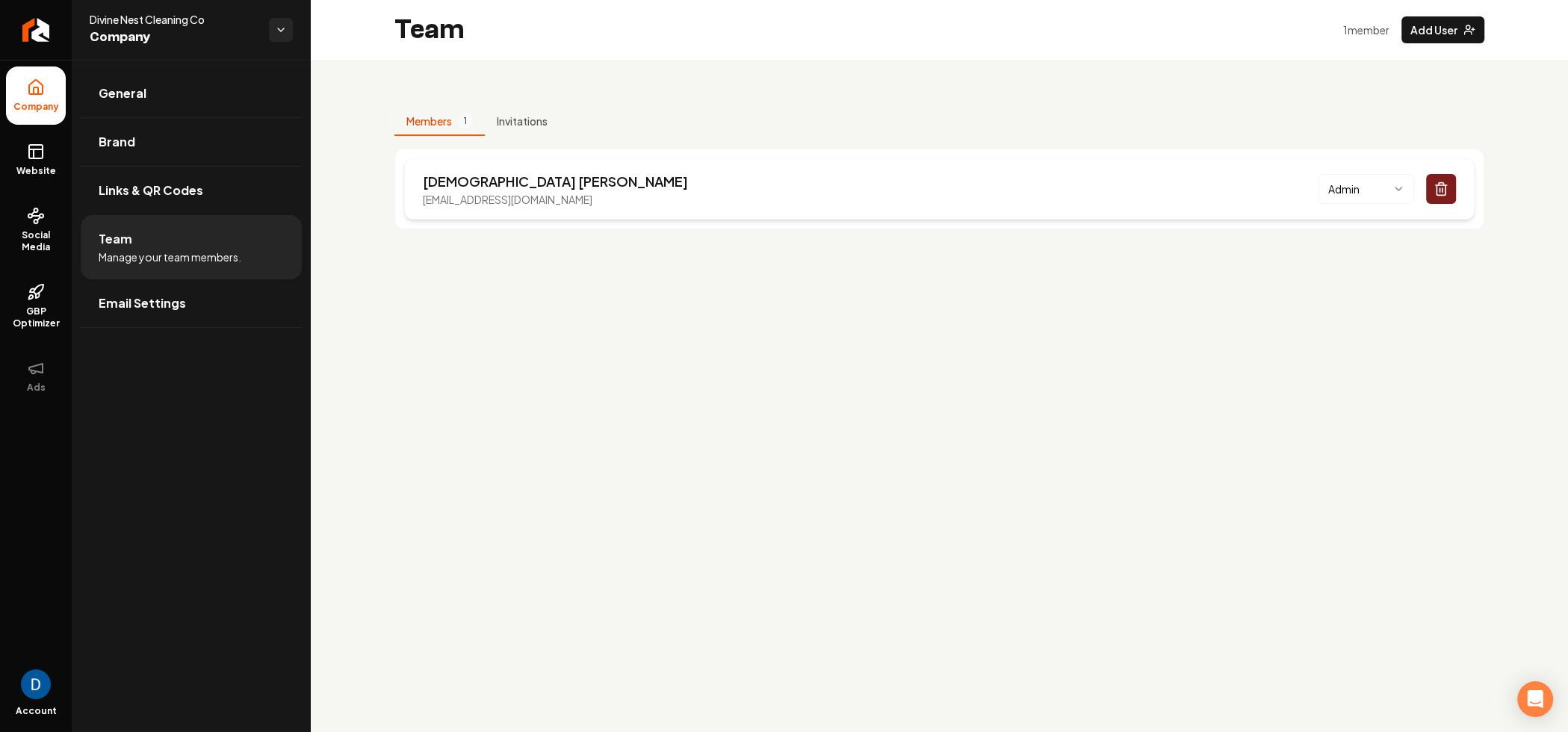
click at [523, 187] on p "[DEMOGRAPHIC_DATA][PERSON_NAME]" at bounding box center [555, 181] width 265 height 21
click at [521, 192] on p "[EMAIL_ADDRESS][DOMAIN_NAME]" at bounding box center [555, 199] width 265 height 15
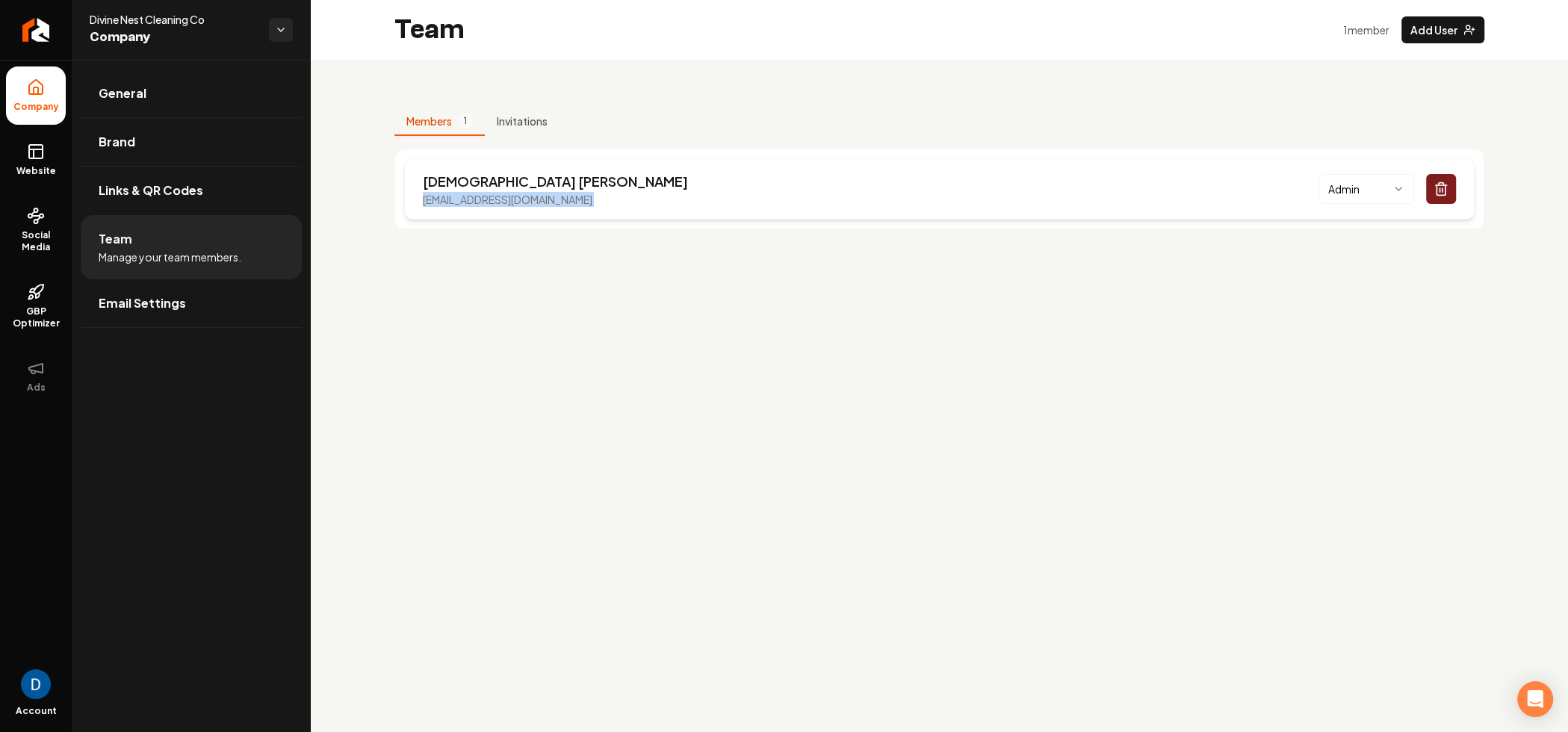
click at [521, 192] on p "[EMAIL_ADDRESS][DOMAIN_NAME]" at bounding box center [555, 199] width 265 height 15
copy p "[EMAIL_ADDRESS][DOMAIN_NAME]"
click at [167, 98] on link "General" at bounding box center [190, 93] width 221 height 48
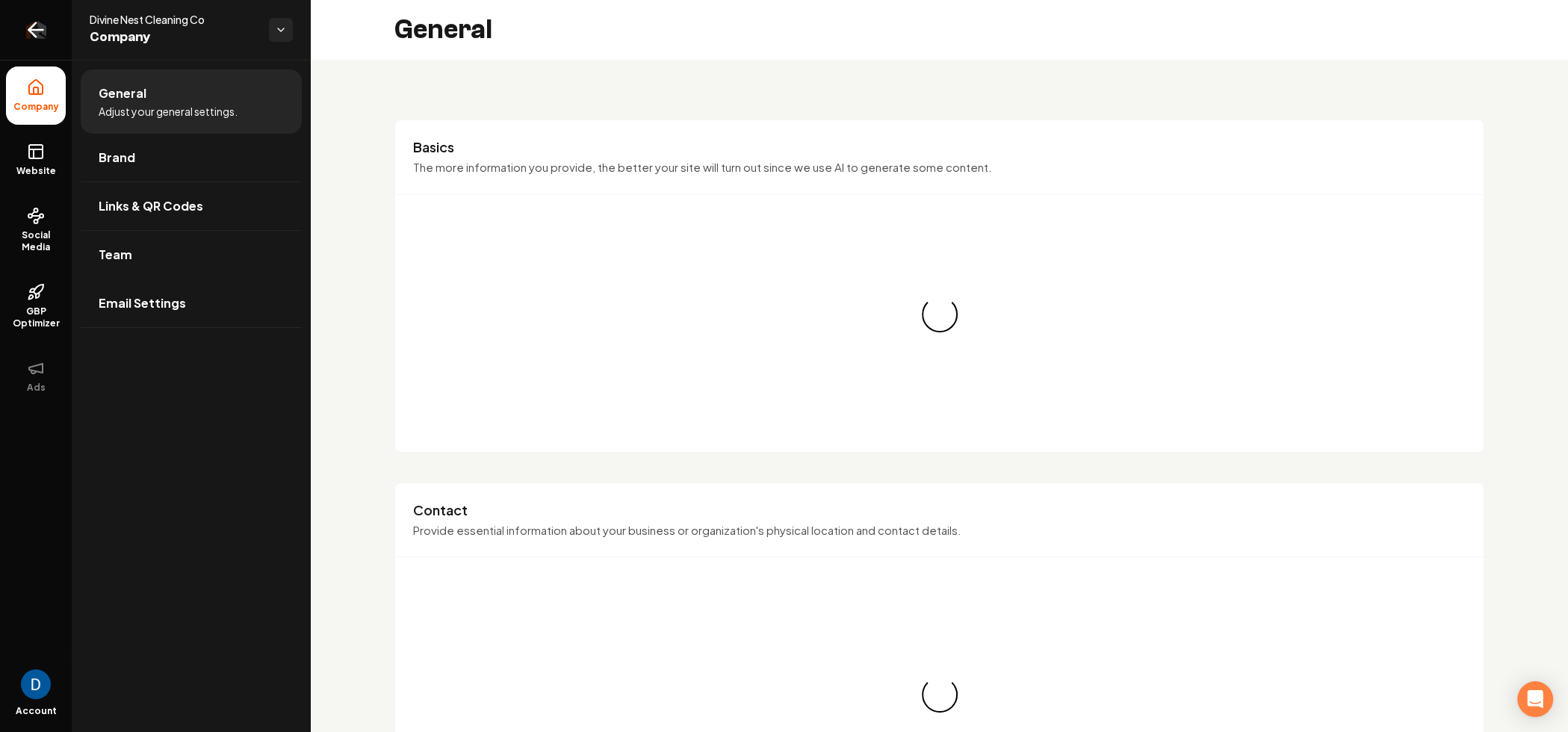
click at [7, 27] on link "Return to dashboard" at bounding box center [35, 30] width 72 height 60
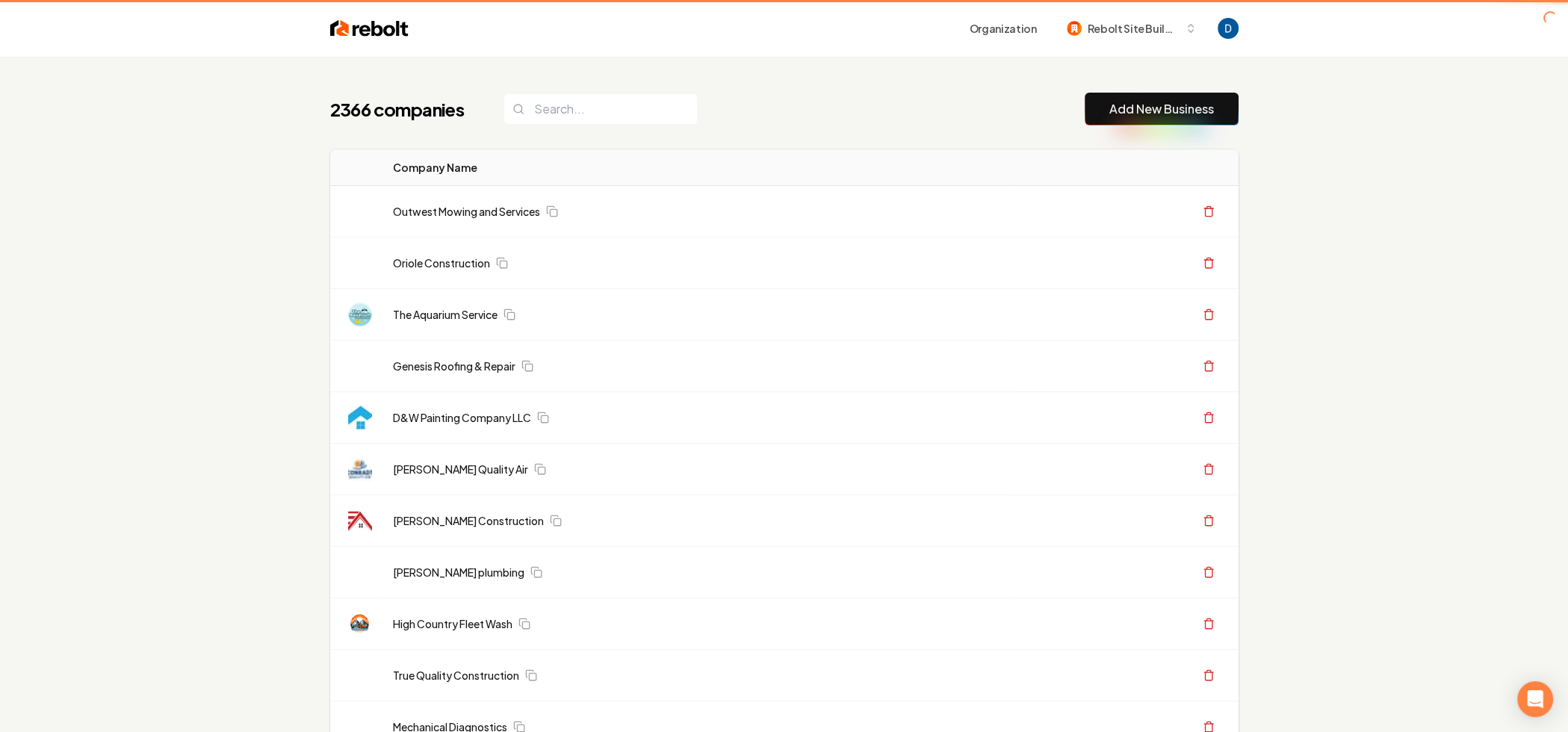
click at [20, 21] on header "Organization Rebolt Site Builder" at bounding box center [784, 28] width 1568 height 57
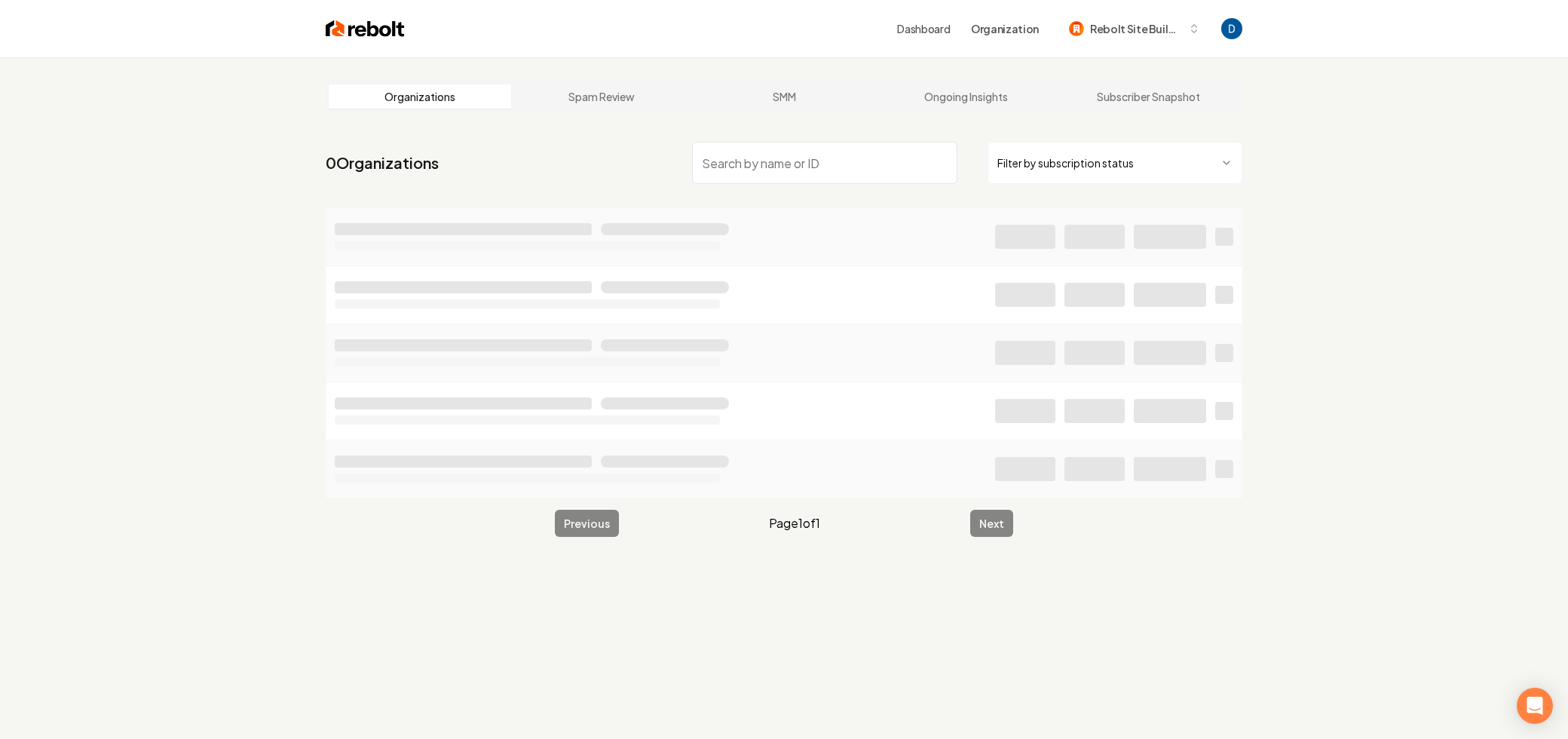
type input "s"
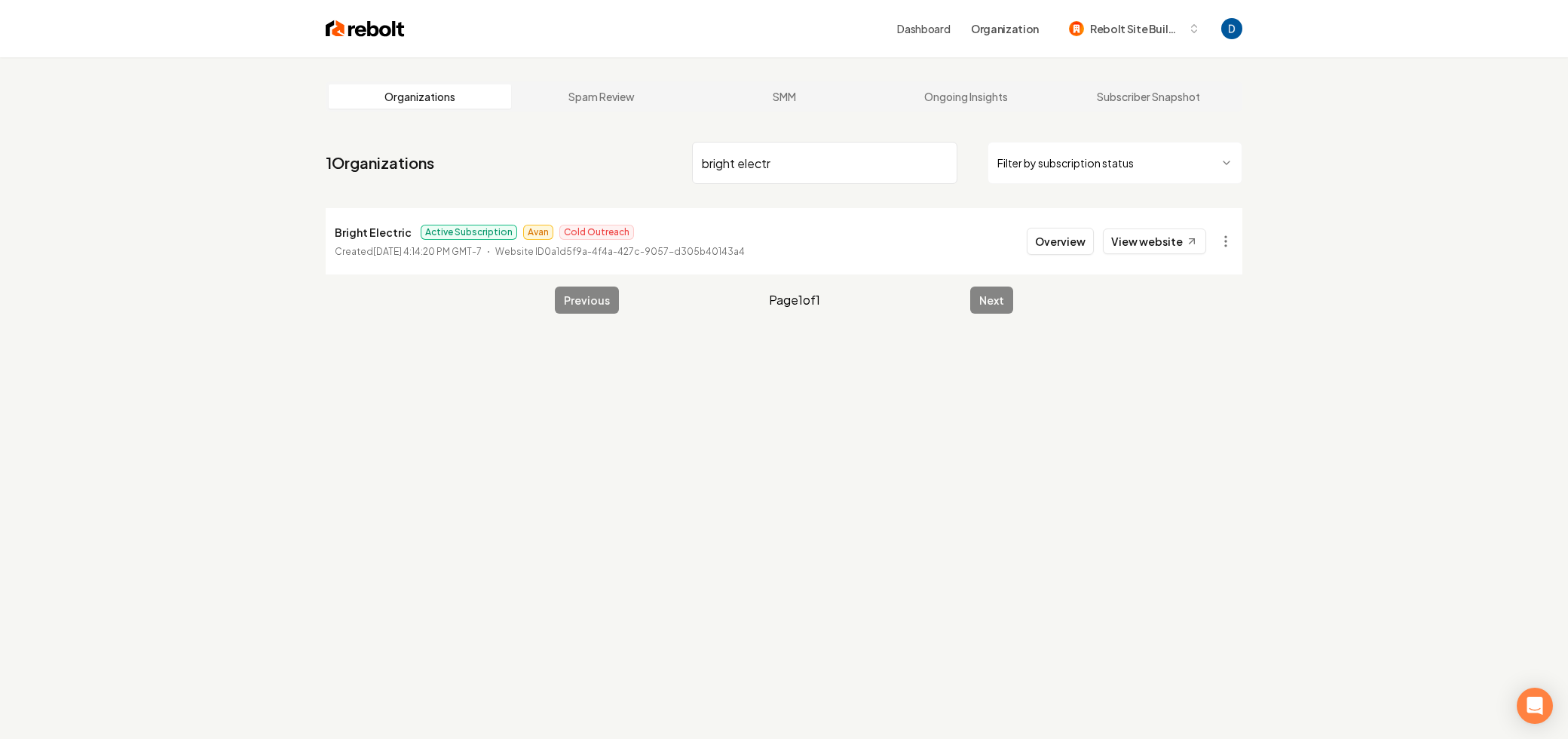
type input "bright electr"
click at [394, 211] on li "Bright Electric Active Subscription Avan Cold Outreach Created [DATE] 4:14:20 P…" at bounding box center [784, 242] width 917 height 67
click at [394, 225] on p "Bright Electric" at bounding box center [373, 232] width 77 height 18
click at [389, 229] on p "Bright Electric" at bounding box center [373, 232] width 77 height 18
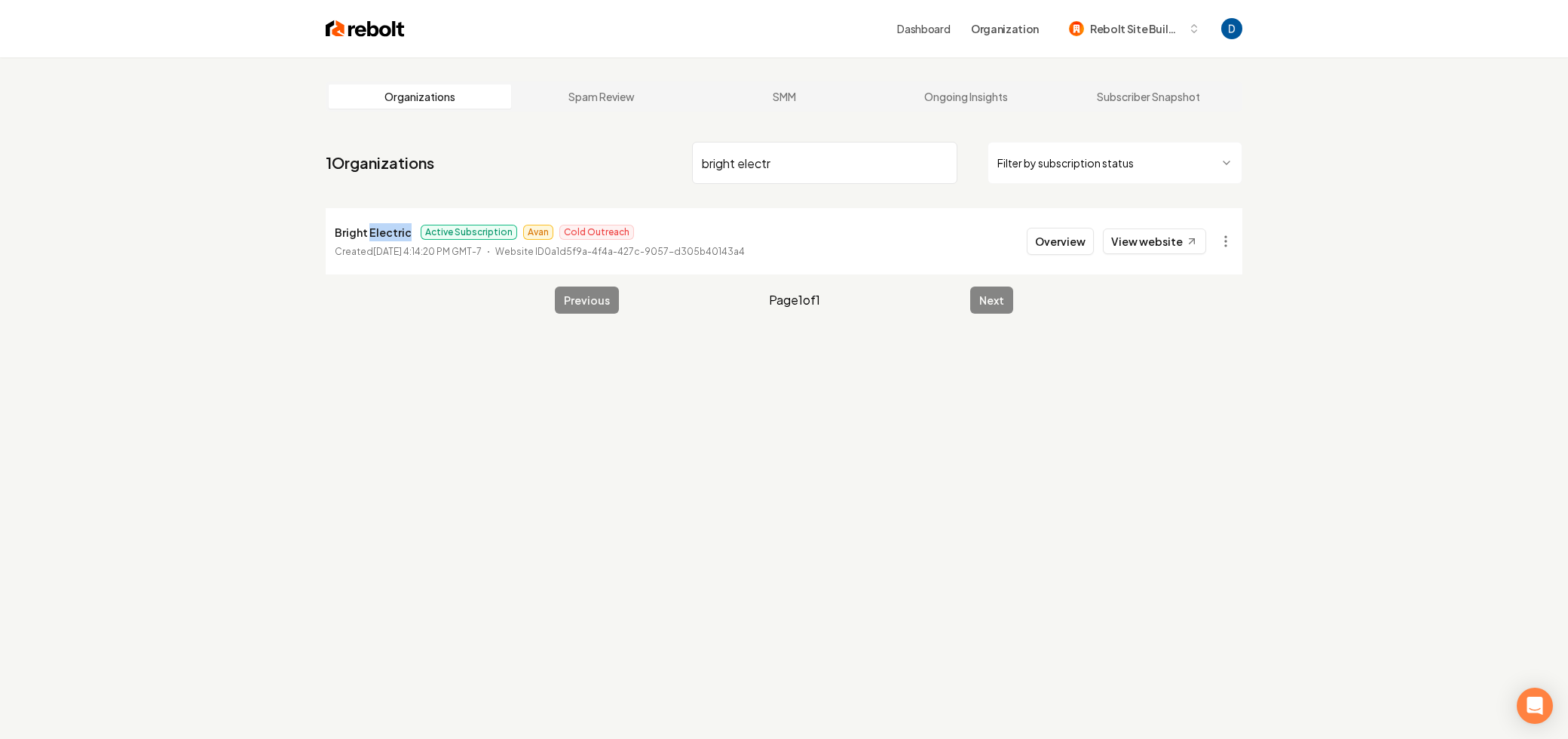
click at [389, 229] on p "Bright Electric" at bounding box center [373, 232] width 77 height 18
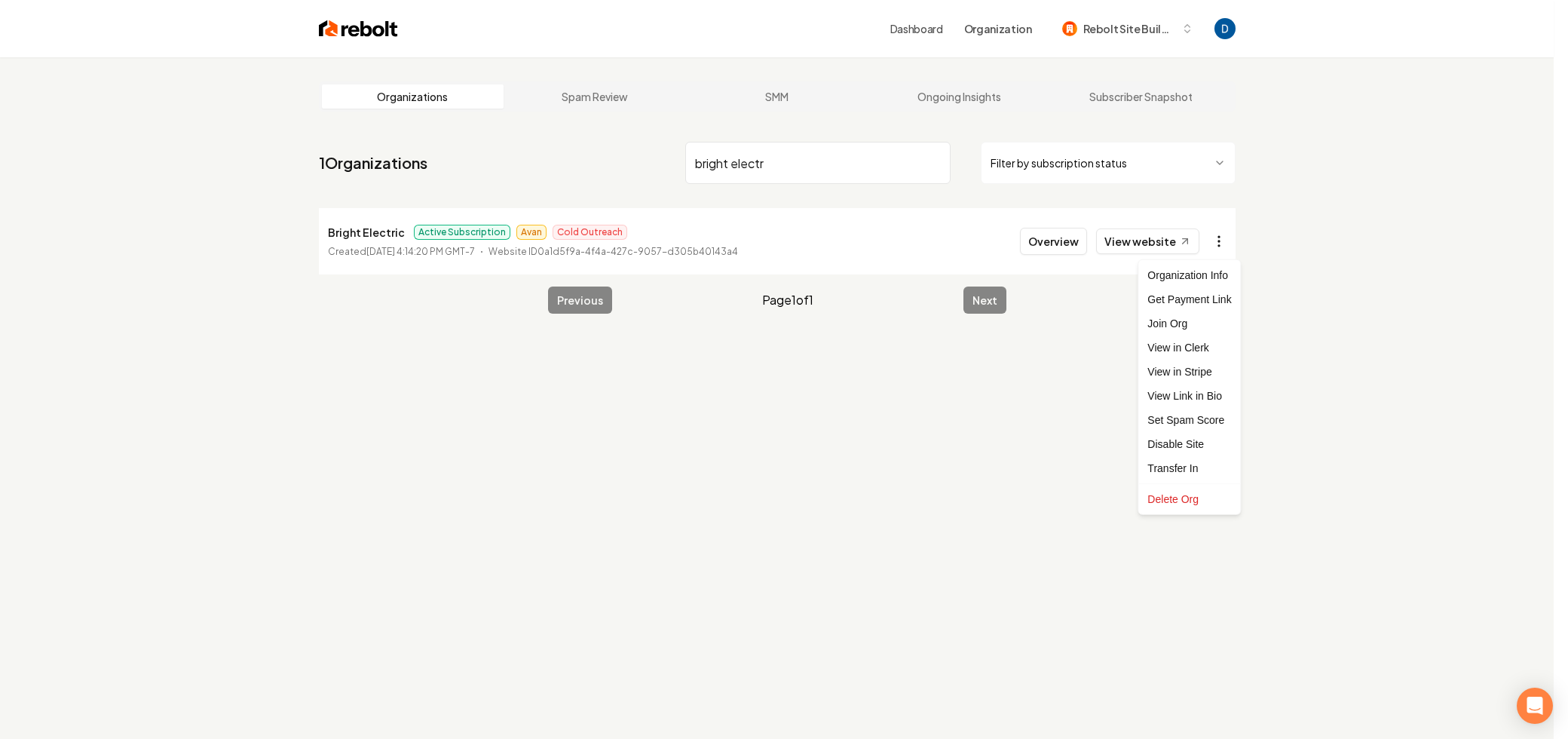
click at [1222, 247] on html "Dashboard Organization Rebolt Site Builder Organizations Spam Review SMM Ongoin…" at bounding box center [784, 370] width 1568 height 739
click at [1165, 368] on link "View in Stripe" at bounding box center [1189, 372] width 96 height 24
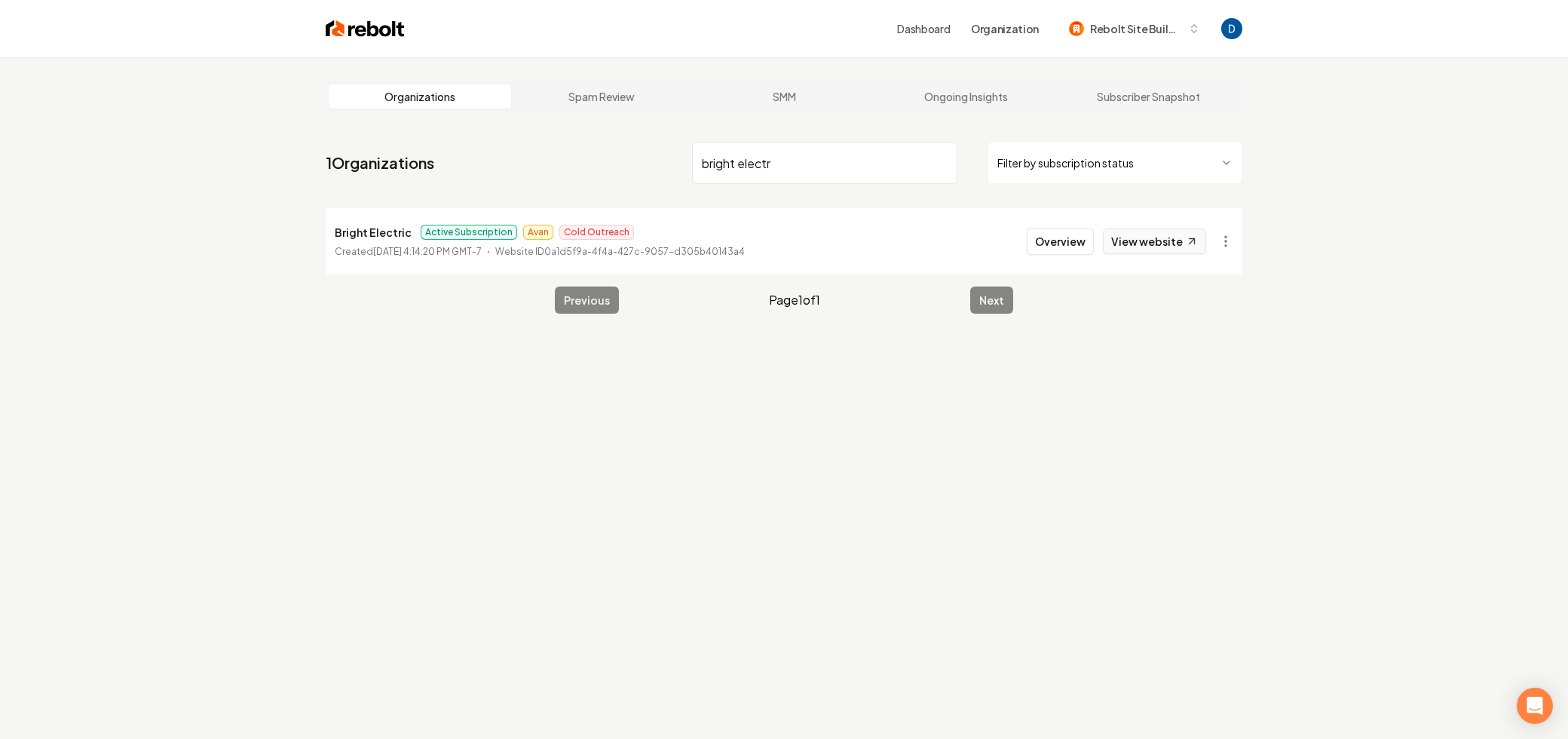
click at [1118, 241] on link "View website" at bounding box center [1154, 242] width 103 height 25
